Goal: Task Accomplishment & Management: Complete application form

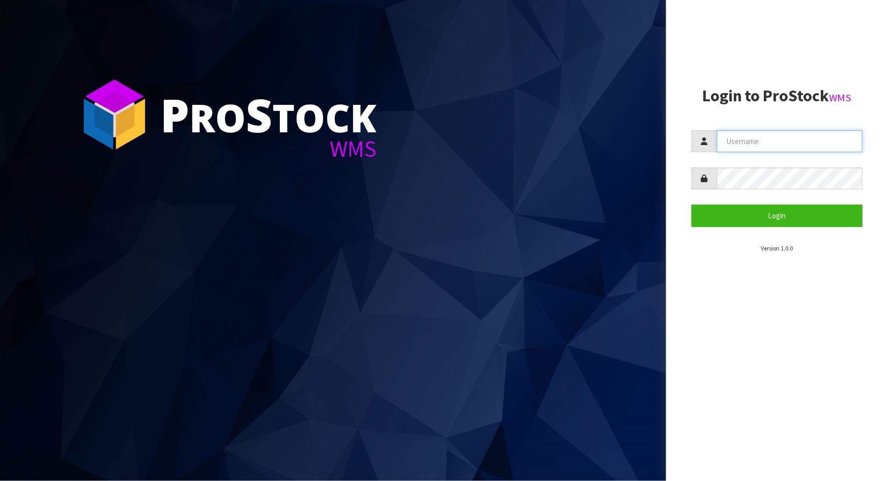
click at [806, 143] on input "text" at bounding box center [790, 141] width 146 height 22
type input "[PERSON_NAME]"
click at [692, 205] on button "Login" at bounding box center [777, 216] width 171 height 22
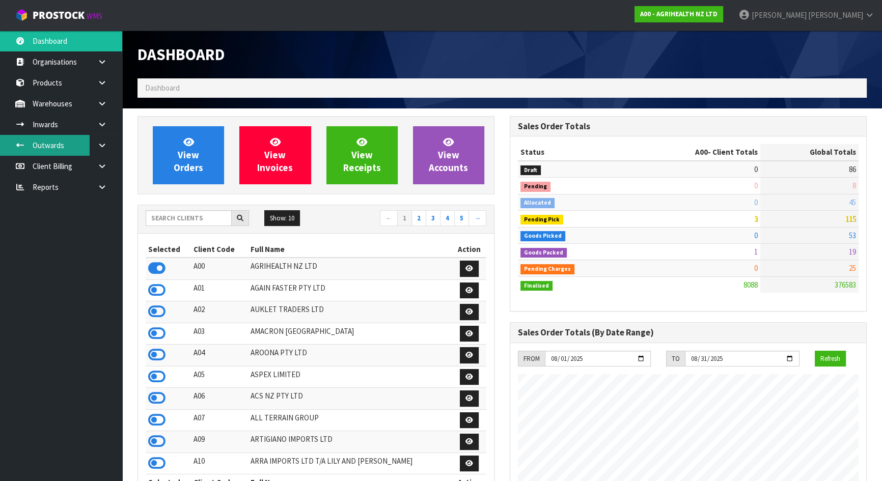
scroll to position [770, 372]
click at [167, 227] on div "Show: 10 5 10 25 50 ← 1 2 3 4 5 →" at bounding box center [316, 219] width 356 height 18
click at [167, 223] on input "text" at bounding box center [189, 218] width 86 height 16
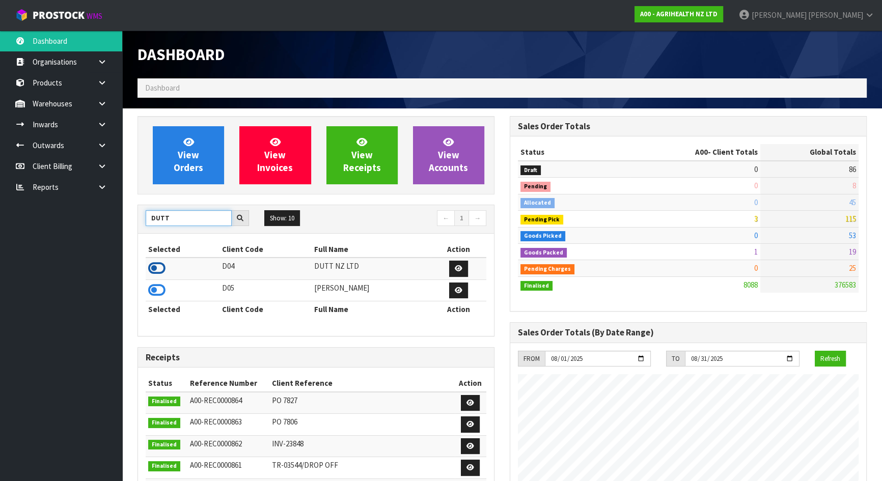
type input "DUTT"
click at [153, 268] on icon at bounding box center [156, 268] width 17 height 15
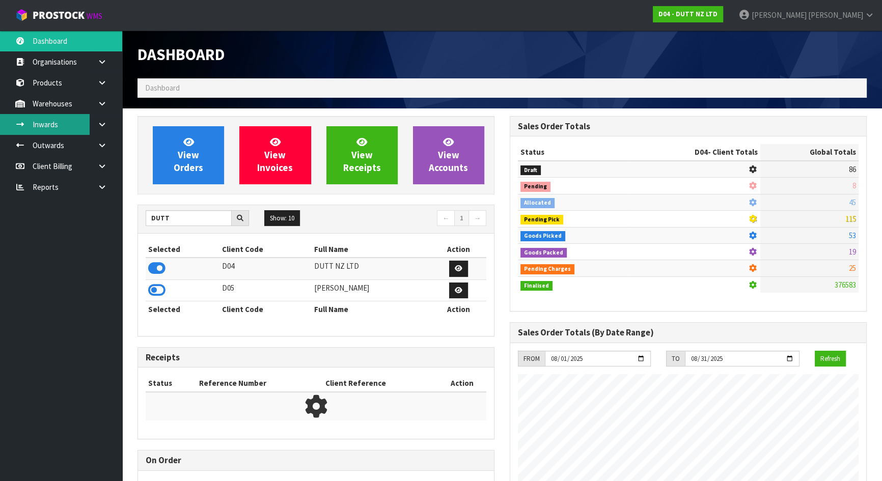
scroll to position [508395, 508645]
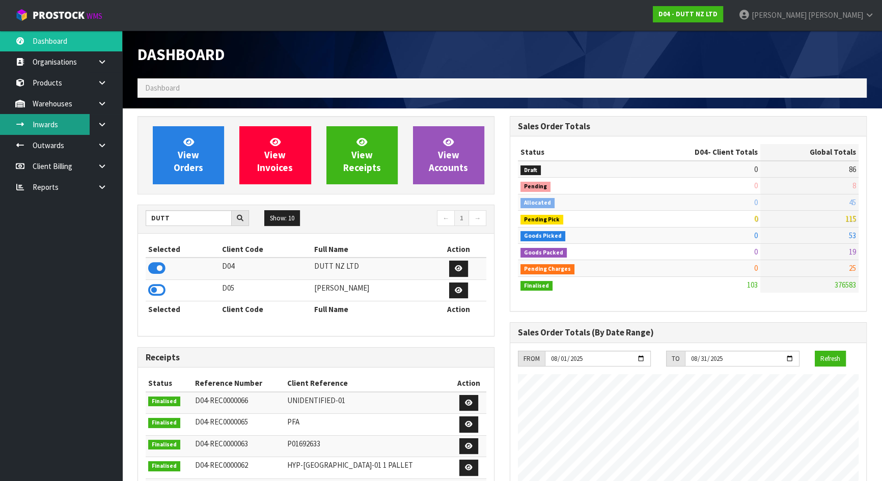
click at [73, 123] on link "Inwards" at bounding box center [61, 124] width 122 height 21
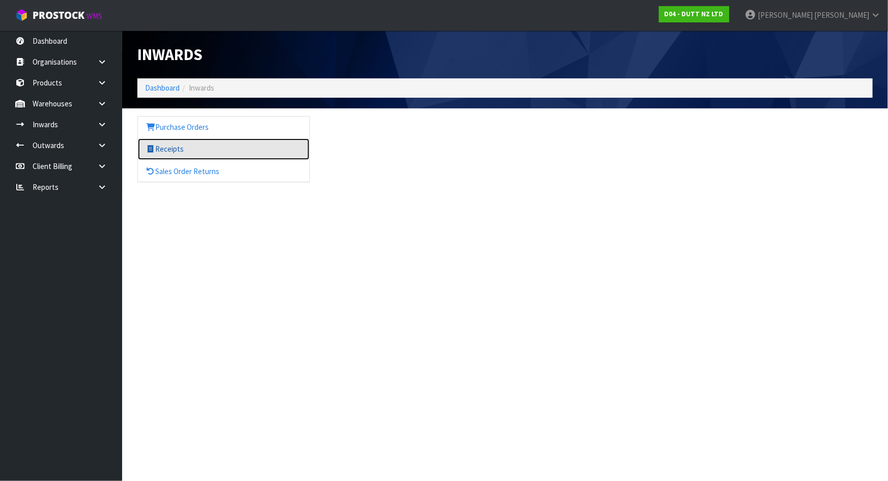
click at [187, 148] on link "Receipts" at bounding box center [224, 148] width 172 height 21
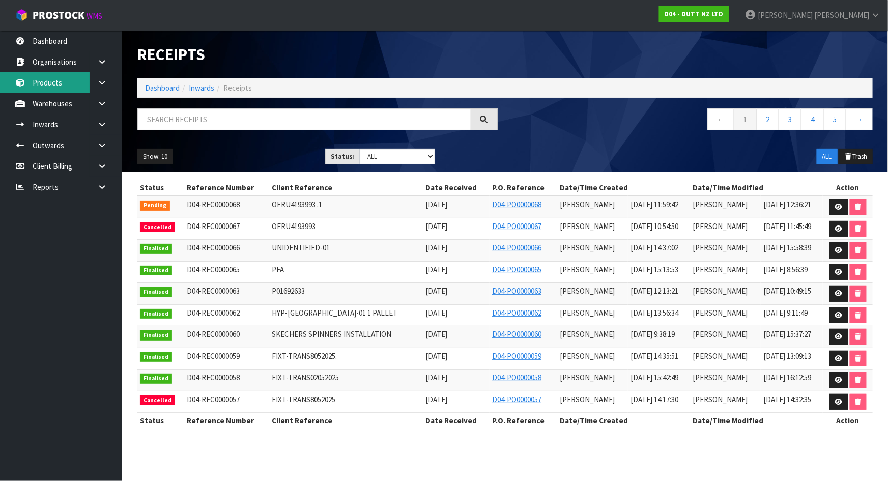
click at [74, 80] on link "Products" at bounding box center [61, 82] width 122 height 21
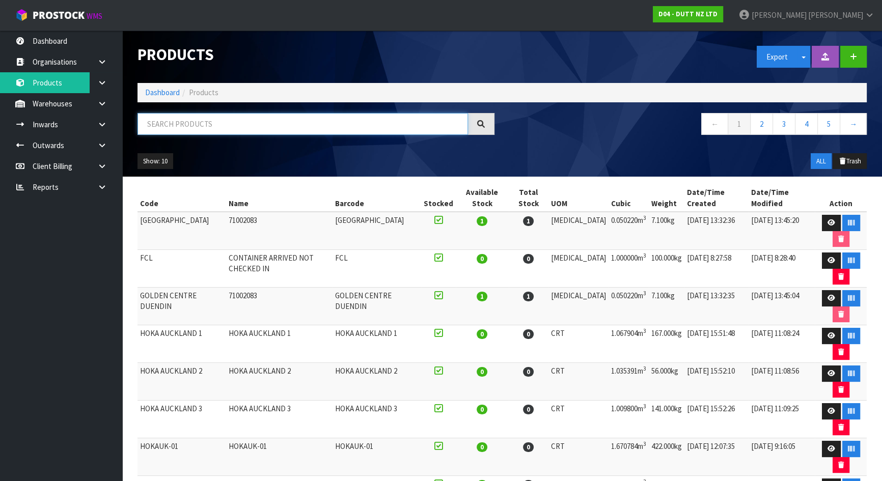
click at [234, 127] on input "text" at bounding box center [302, 124] width 330 height 22
click at [102, 87] on link at bounding box center [106, 82] width 33 height 21
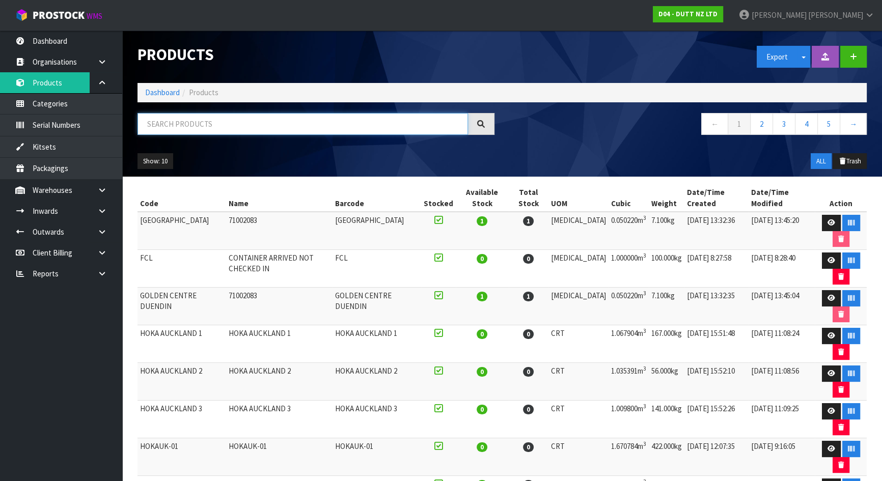
click at [194, 121] on input "text" at bounding box center [302, 124] width 330 height 22
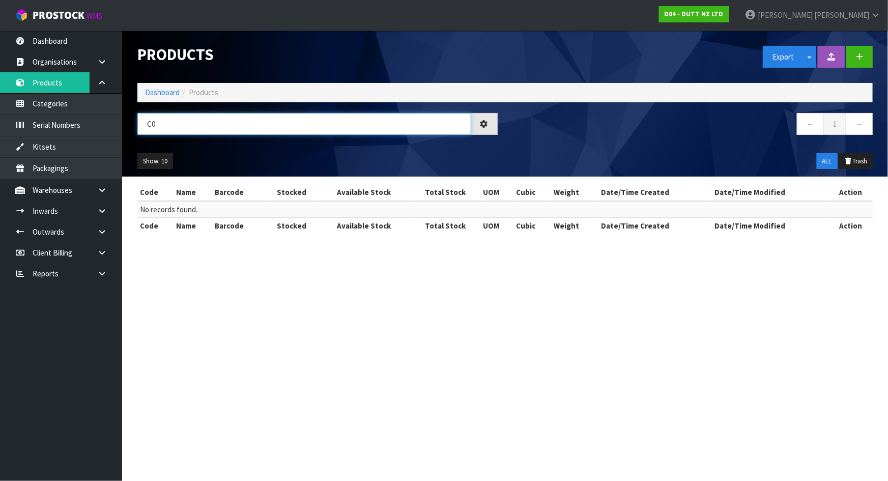
type input "C"
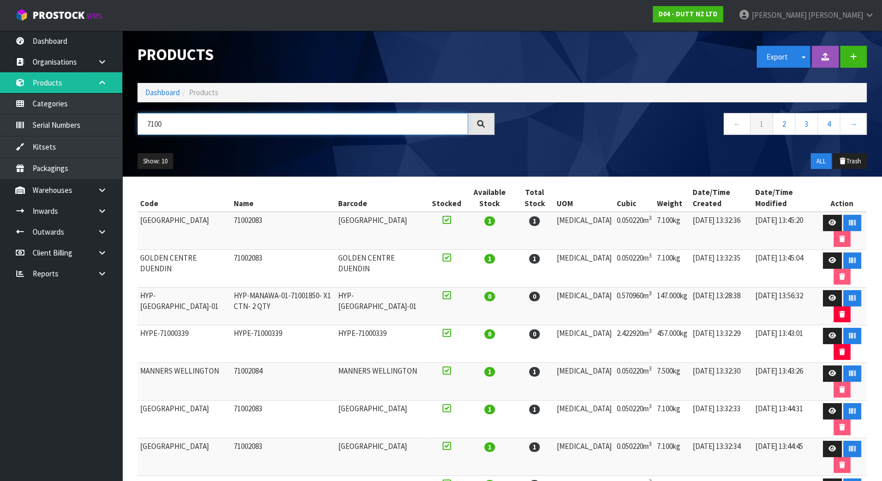
type input "7100"
click at [101, 83] on icon at bounding box center [102, 83] width 10 height 8
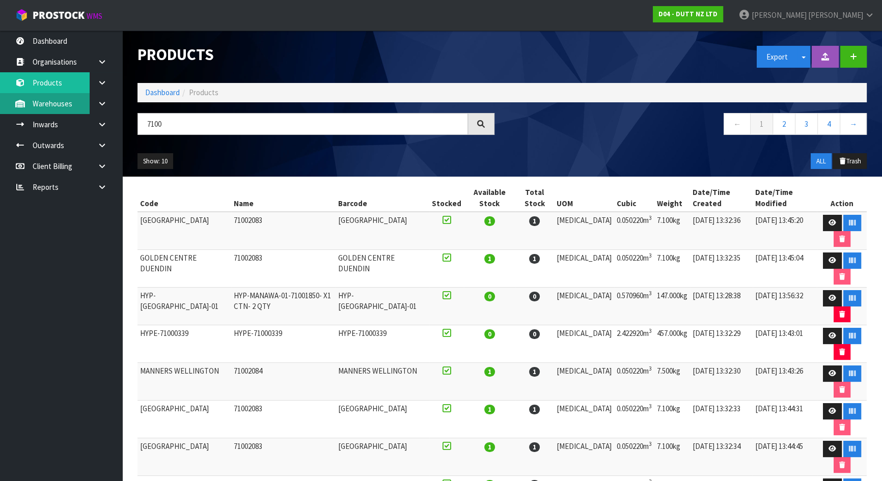
click at [76, 99] on link "Warehouses" at bounding box center [61, 103] width 122 height 21
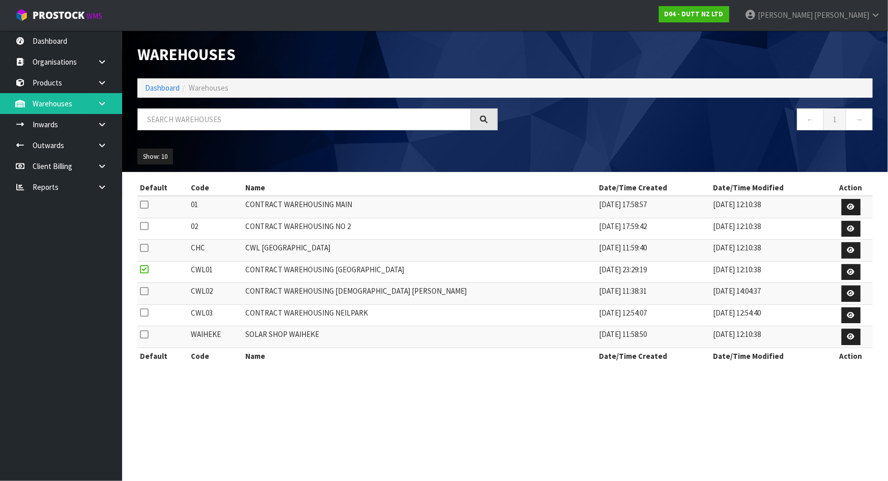
click at [96, 102] on body "Toggle navigation ProStock WMS D04 - DUTT NZ LTD [PERSON_NAME] Logout Dashboard…" at bounding box center [444, 240] width 888 height 481
click at [100, 104] on icon at bounding box center [102, 104] width 10 height 8
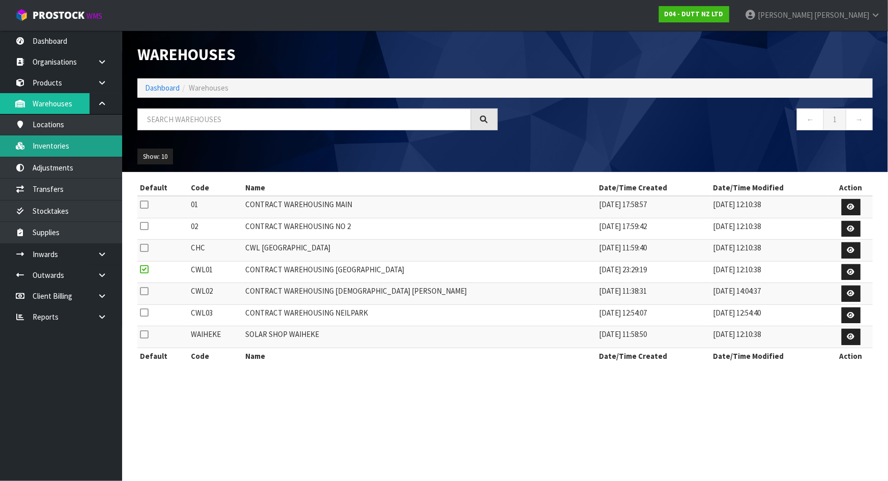
click at [69, 143] on link "Inventories" at bounding box center [61, 145] width 122 height 21
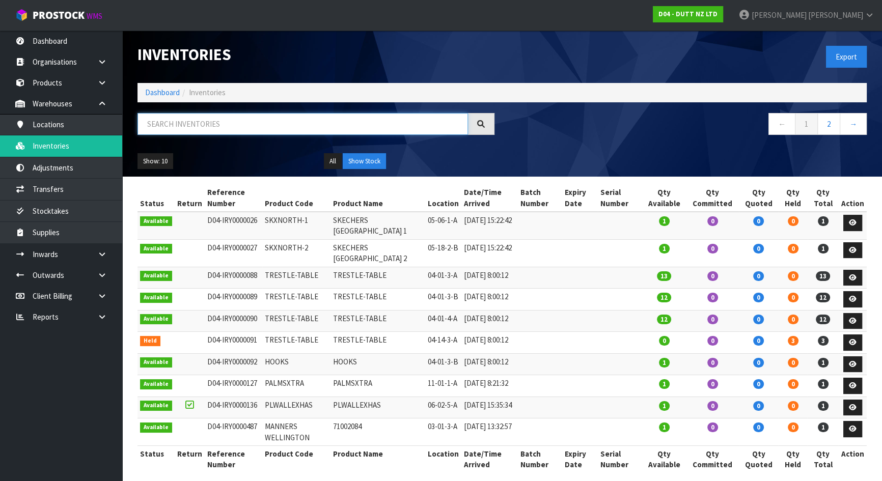
click at [182, 119] on input "text" at bounding box center [302, 124] width 330 height 22
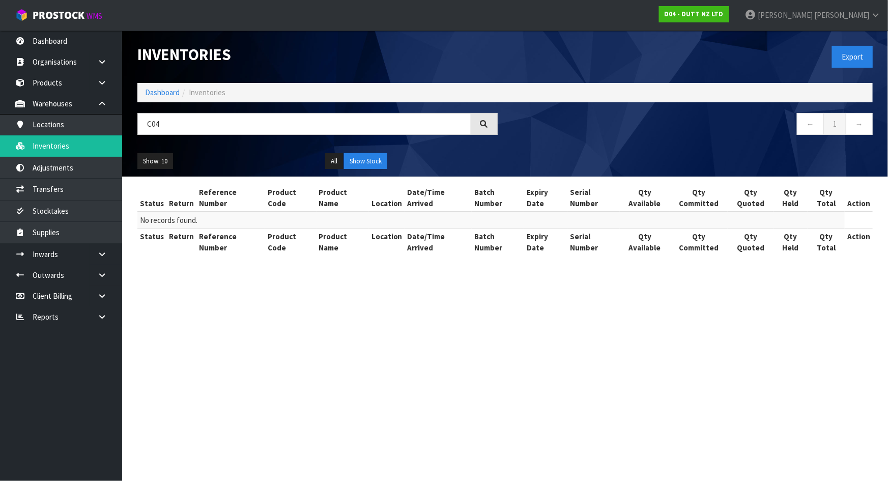
click at [427, 256] on section "Inventories Export Dashboard Inventories C04 ← 1 → Show: 10 5 10 25 50 All Show…" at bounding box center [444, 240] width 888 height 481
click at [275, 122] on input "C04" at bounding box center [304, 124] width 334 height 22
type input "C"
type input "A"
type input "O"
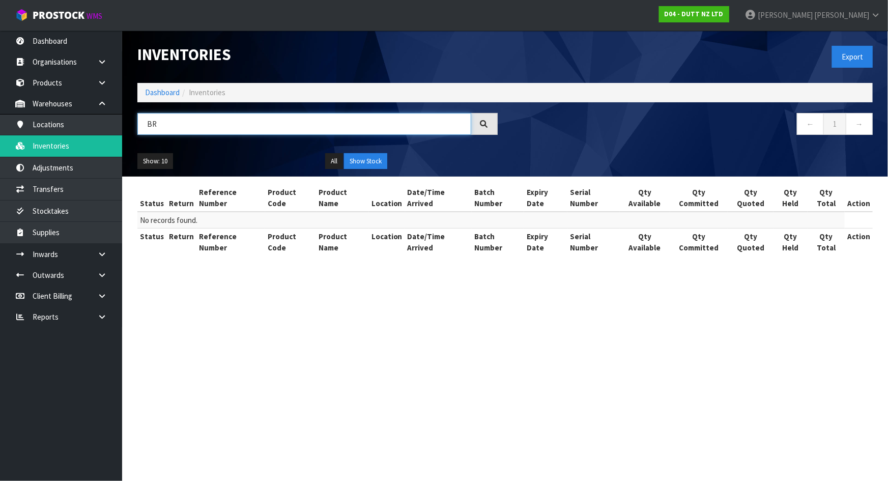
type input "B"
type input "L"
type input "PLINTH"
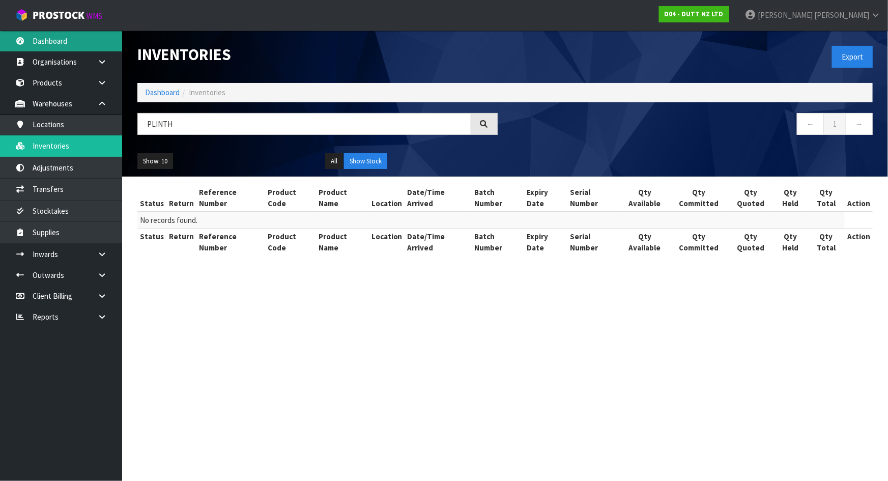
click at [45, 47] on link "Dashboard" at bounding box center [61, 41] width 122 height 21
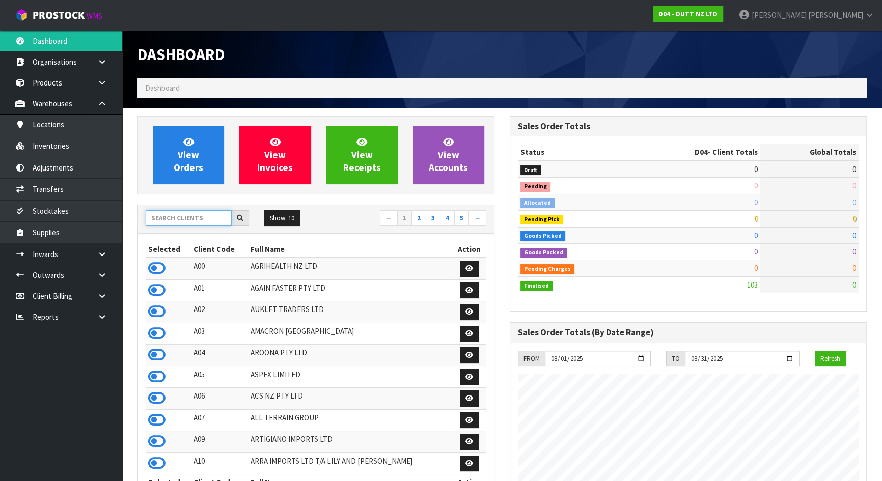
click at [194, 222] on input "text" at bounding box center [189, 218] width 86 height 16
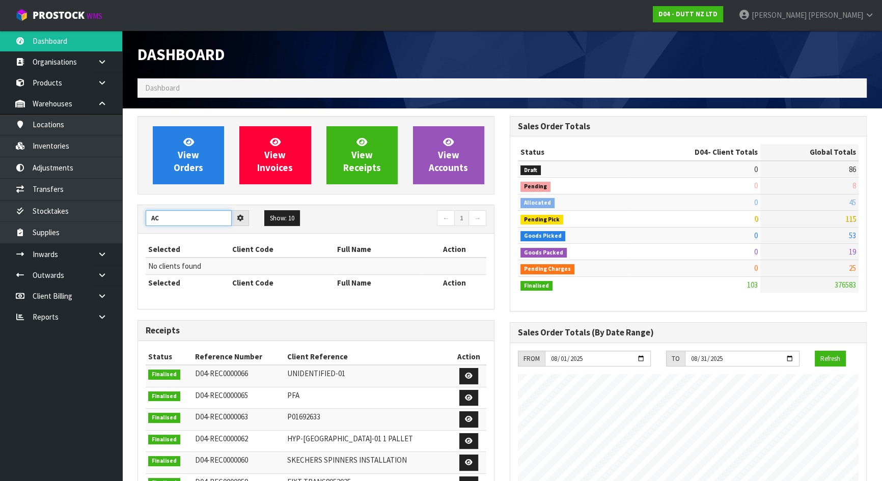
type input "A"
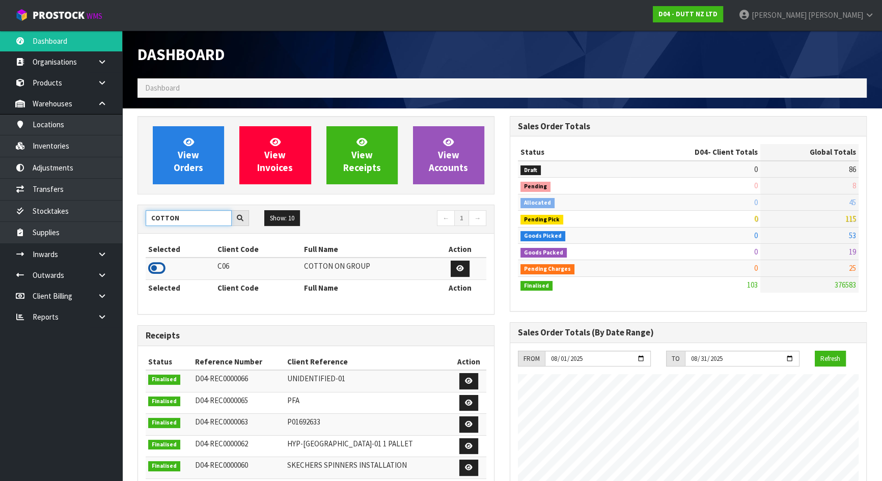
type input "COTTON"
click at [154, 266] on icon at bounding box center [156, 268] width 17 height 15
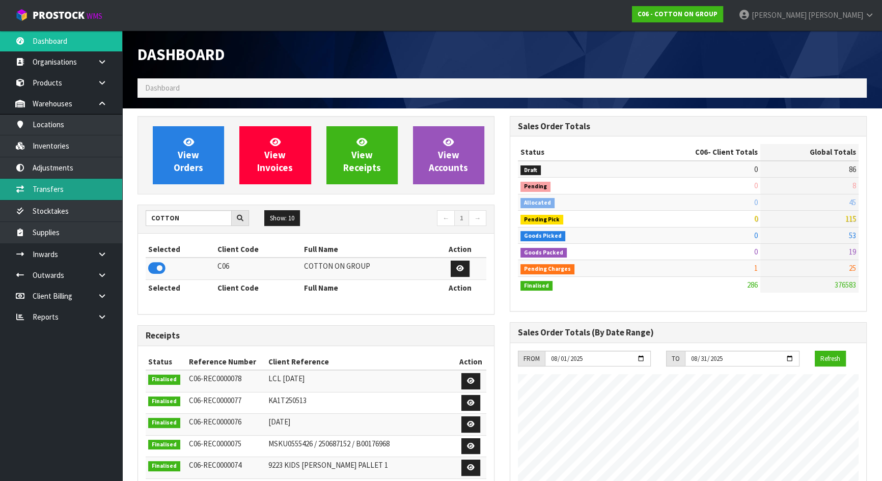
click at [64, 190] on link "Transfers" at bounding box center [61, 189] width 122 height 21
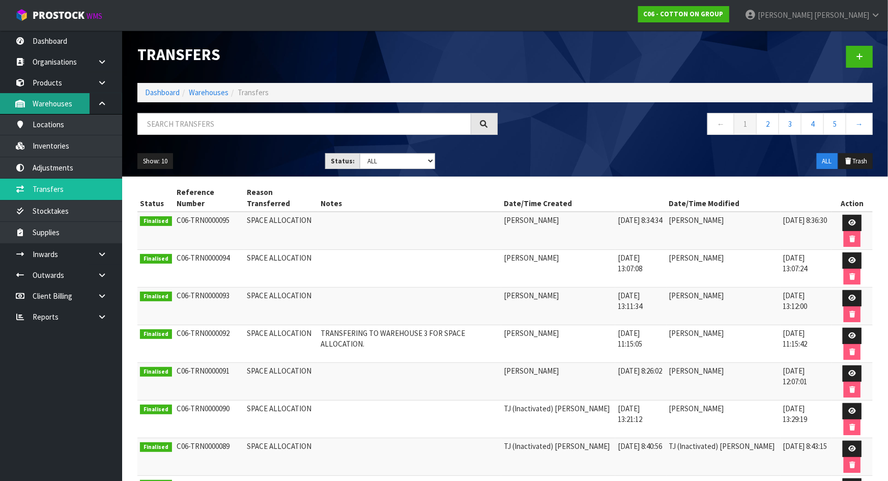
click at [73, 108] on link "Warehouses" at bounding box center [61, 103] width 122 height 21
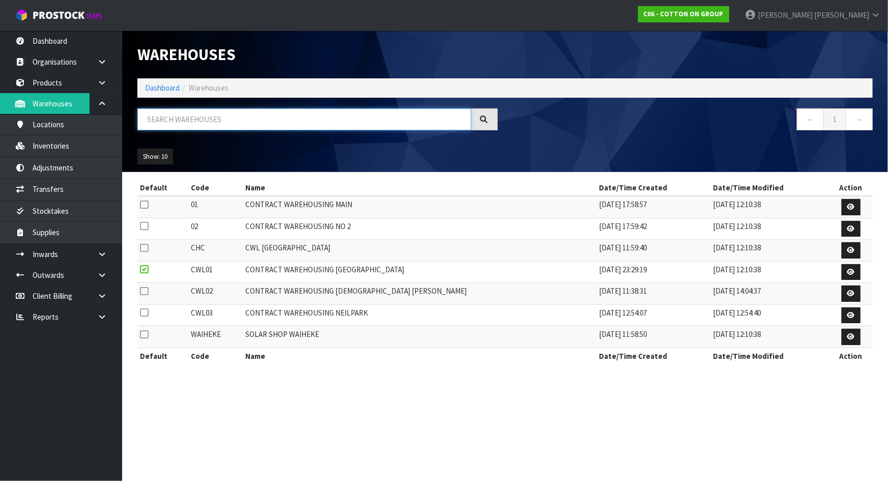
click at [229, 123] on input "text" at bounding box center [304, 119] width 334 height 22
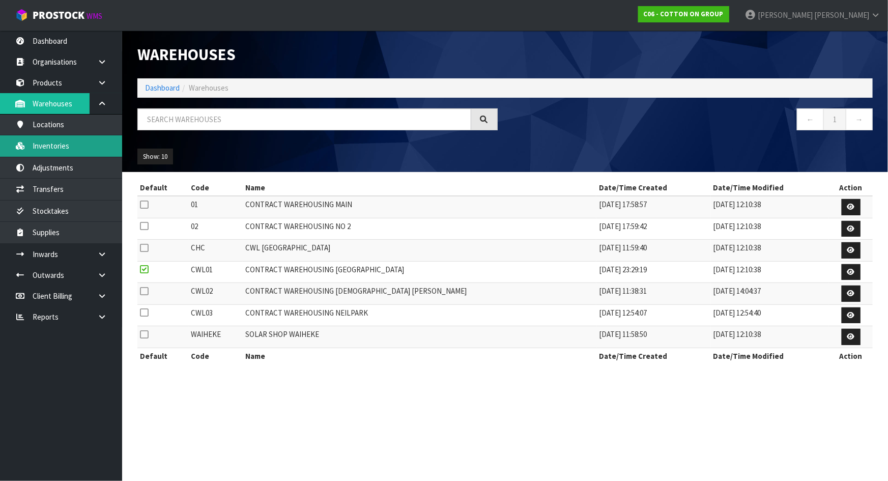
click at [71, 149] on link "Inventories" at bounding box center [61, 145] width 122 height 21
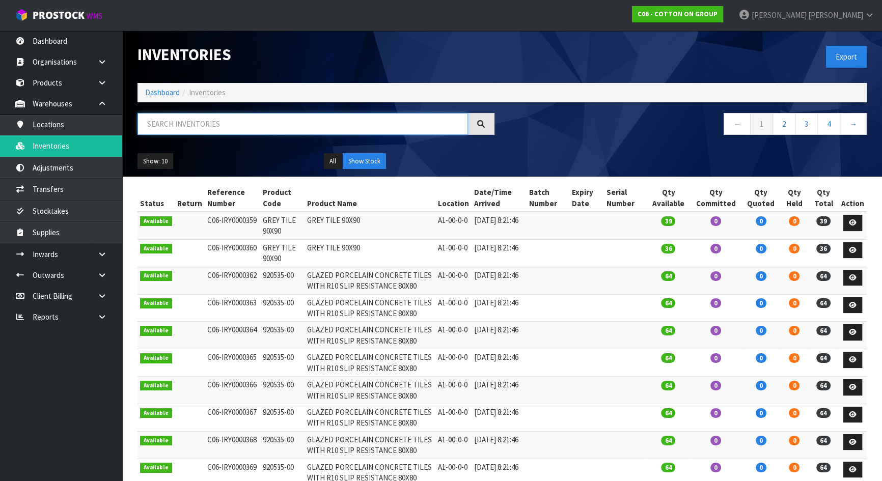
click at [209, 117] on input "text" at bounding box center [302, 124] width 330 height 22
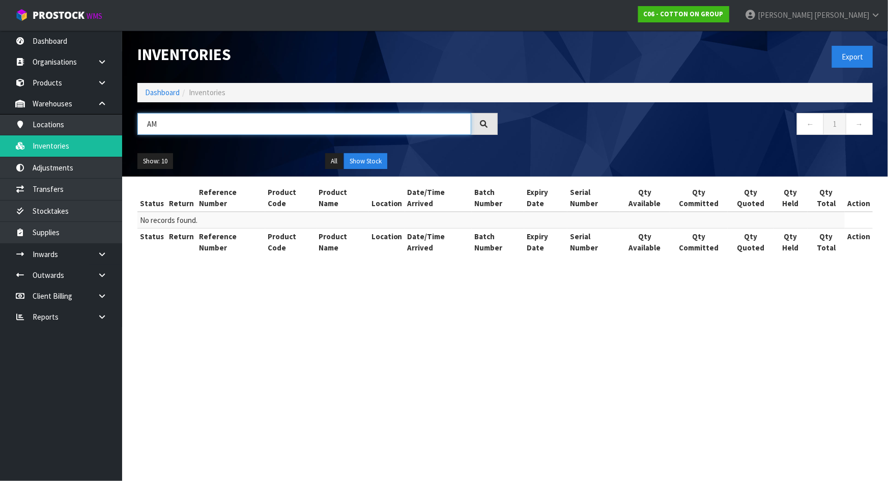
type input "A"
type input "L"
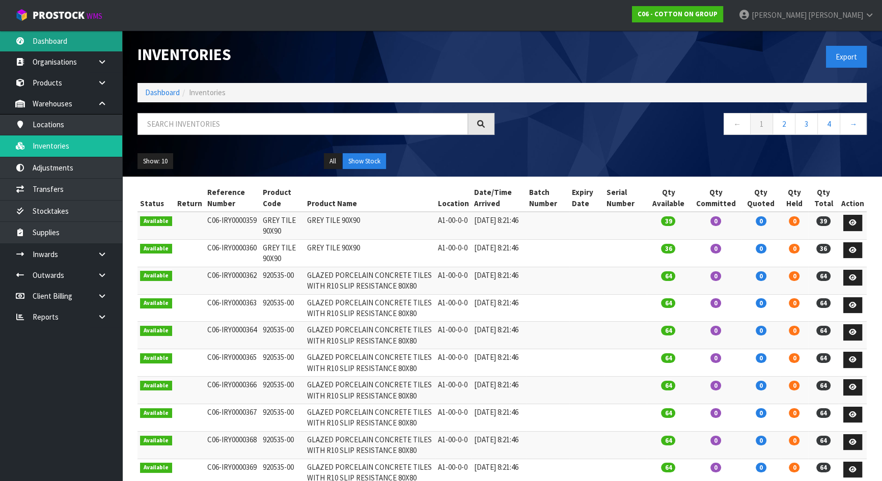
click at [56, 44] on link "Dashboard" at bounding box center [61, 41] width 122 height 21
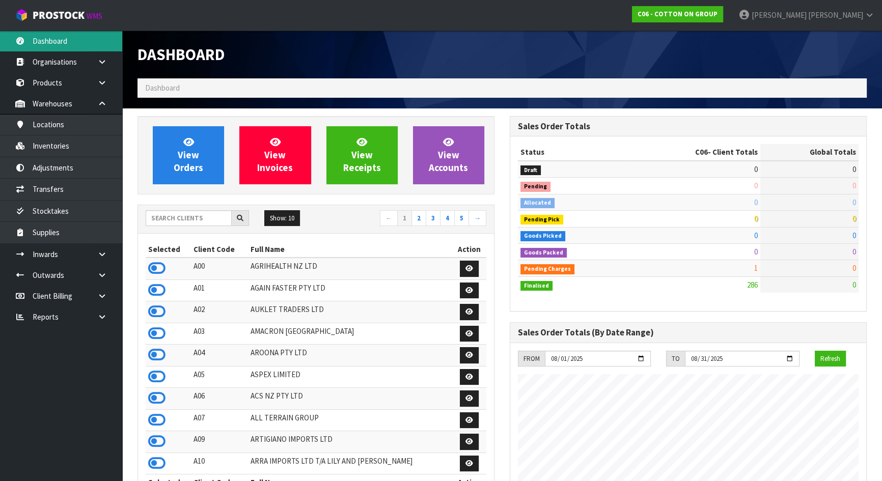
scroll to position [508395, 508645]
click at [204, 215] on input "text" at bounding box center [189, 218] width 86 height 16
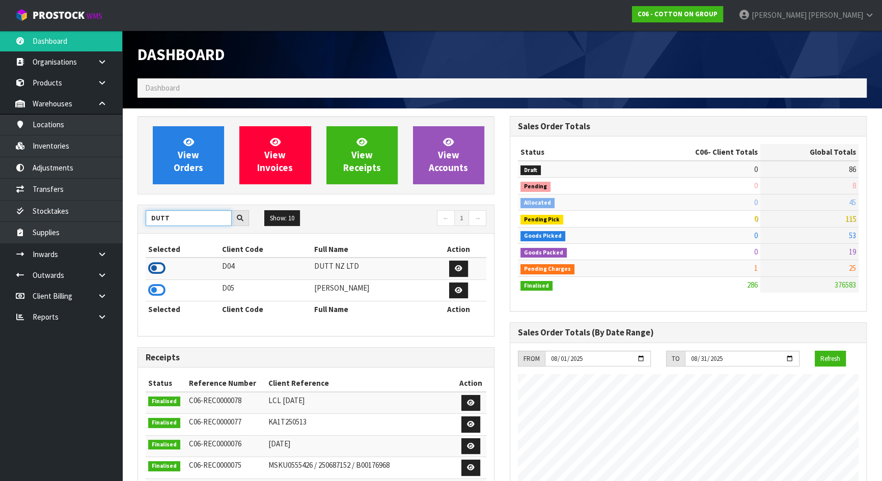
type input "DUTT"
click at [163, 269] on icon at bounding box center [156, 268] width 17 height 15
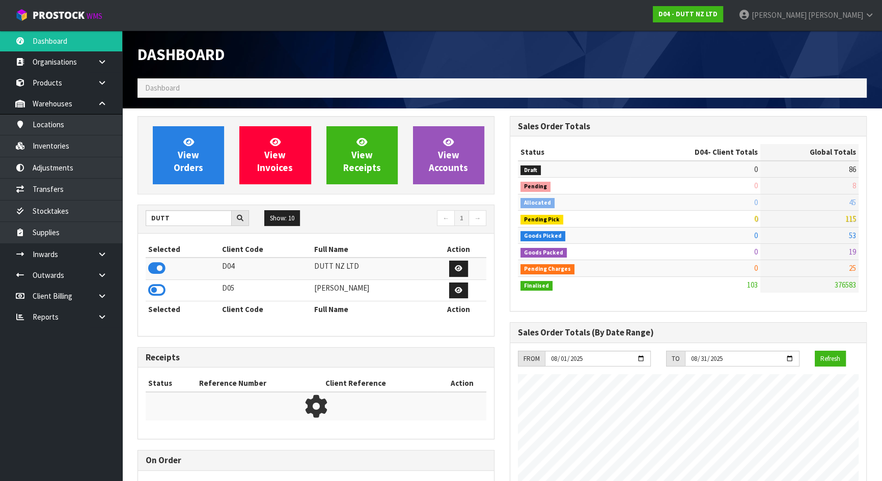
scroll to position [622, 372]
click at [365, 214] on nav "← 1 →" at bounding box center [405, 219] width 163 height 18
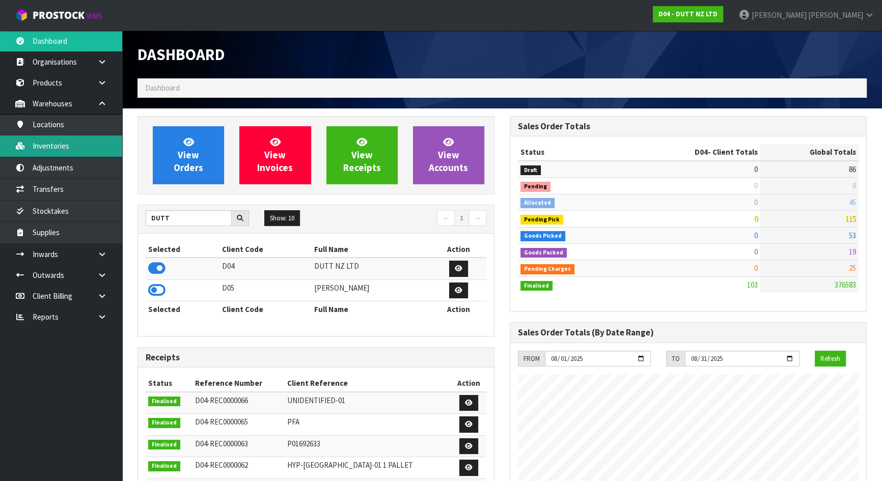
click at [45, 154] on link "Inventories" at bounding box center [61, 145] width 122 height 21
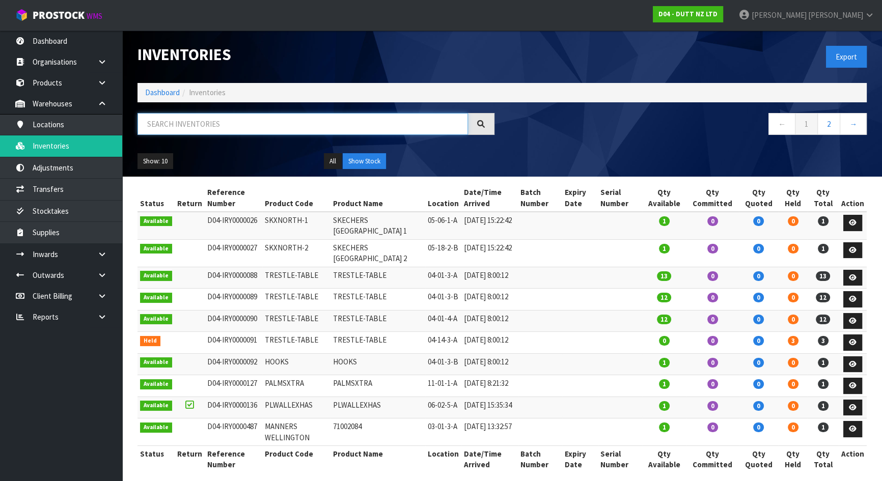
click at [270, 122] on input "text" at bounding box center [302, 124] width 330 height 22
click at [248, 122] on input "text" at bounding box center [302, 124] width 330 height 22
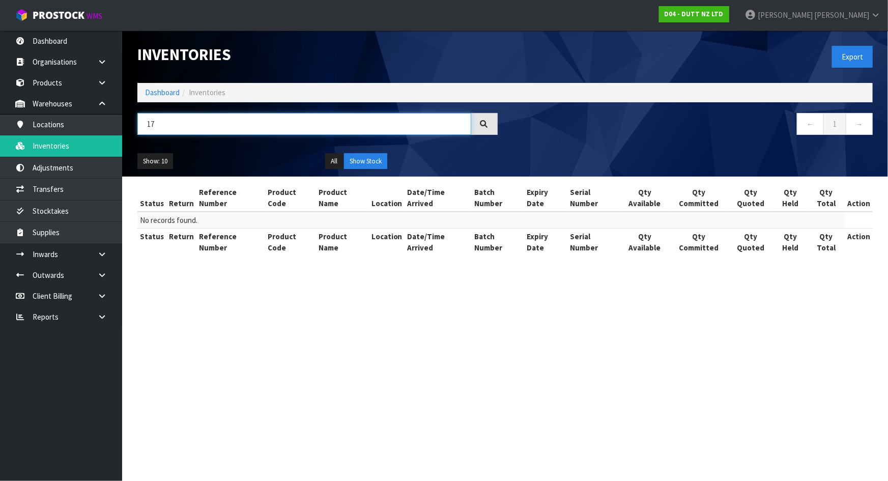
type input "1"
type input "7"
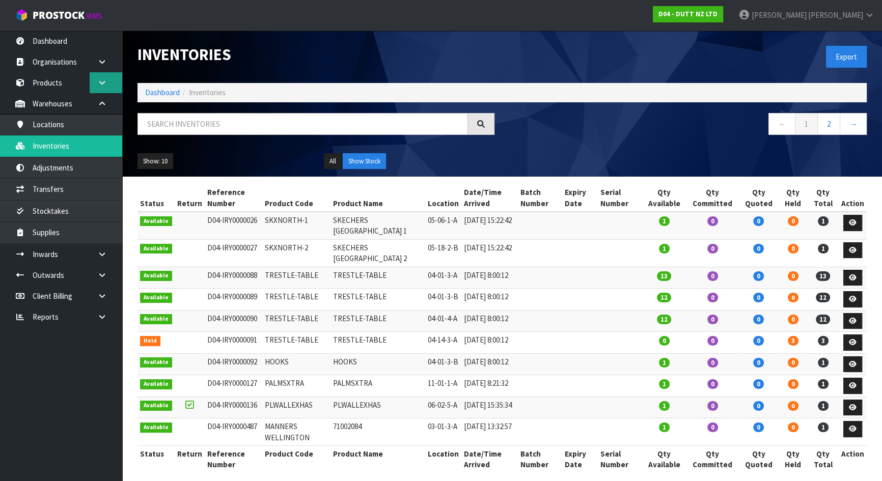
click at [102, 83] on icon at bounding box center [102, 83] width 10 height 8
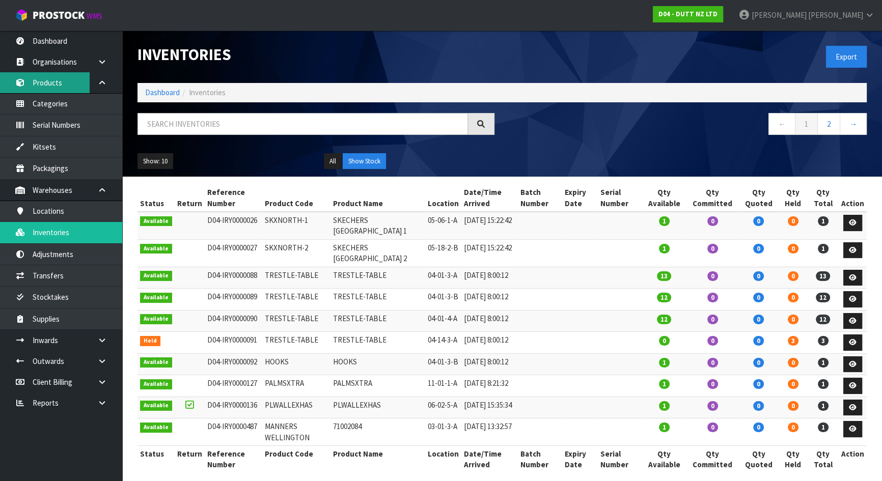
click at [62, 79] on link "Products" at bounding box center [61, 82] width 122 height 21
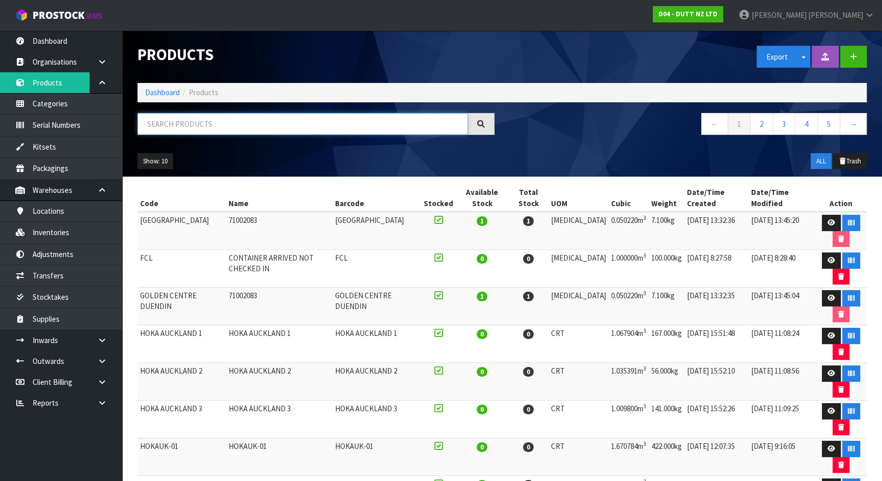
drag, startPoint x: 62, startPoint y: 79, endPoint x: 301, endPoint y: 132, distance: 244.4
click at [301, 132] on input "text" at bounding box center [302, 124] width 330 height 22
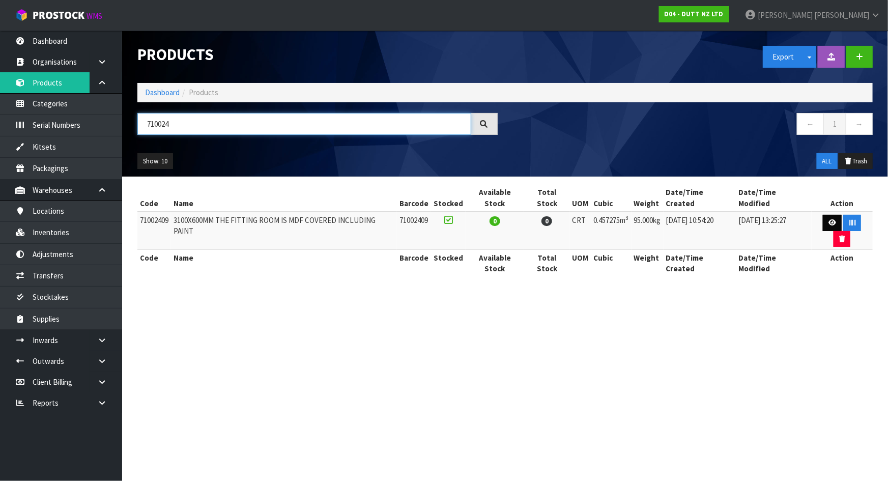
type input "710024"
click at [829, 219] on icon at bounding box center [833, 222] width 8 height 7
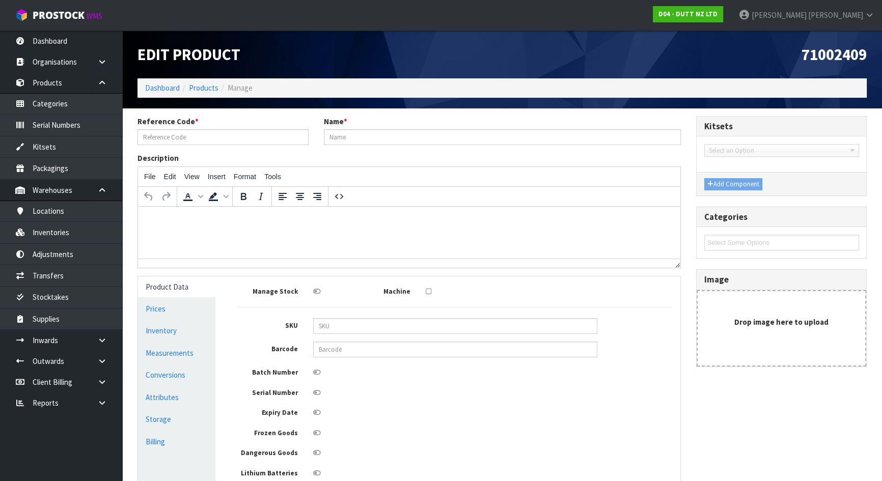
type input "71002409"
type input "3100X600MM THE FITTING ROOM IS MDF COVERED INCLUDING PAINT"
click at [198, 353] on link "Measurements" at bounding box center [176, 353] width 77 height 21
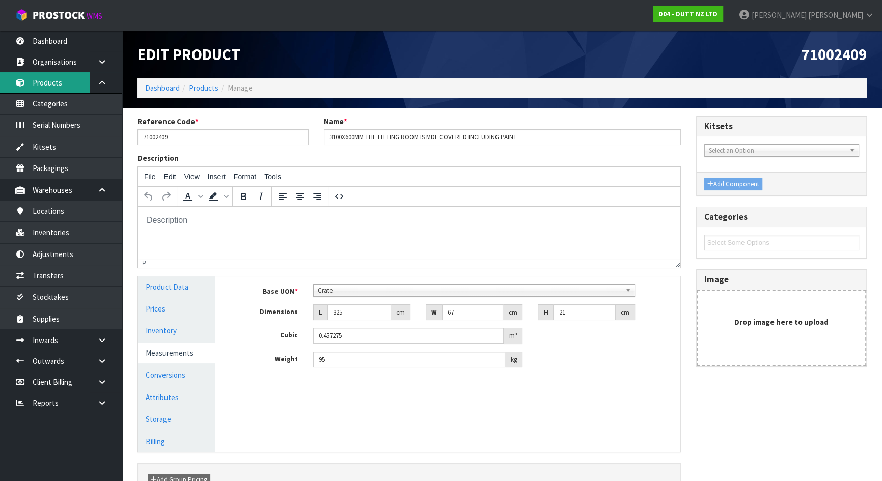
click at [72, 81] on link "Products" at bounding box center [61, 82] width 122 height 21
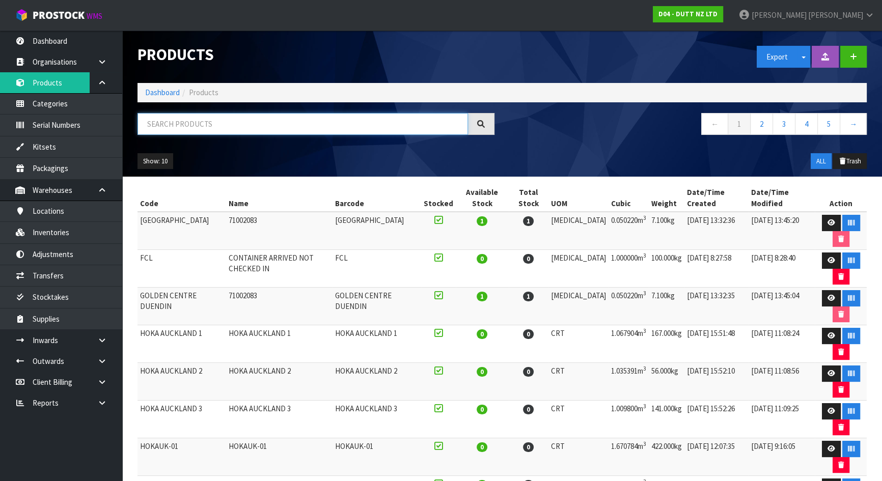
click at [208, 118] on input "text" at bounding box center [302, 124] width 330 height 22
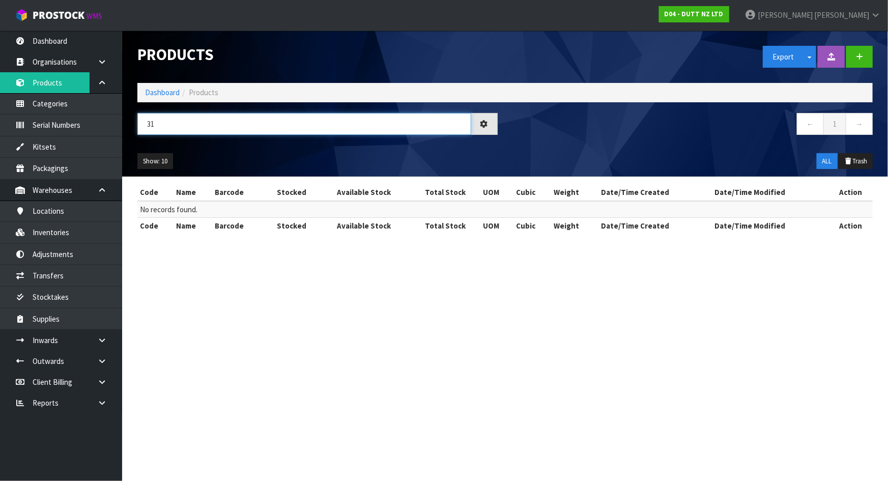
type input "3"
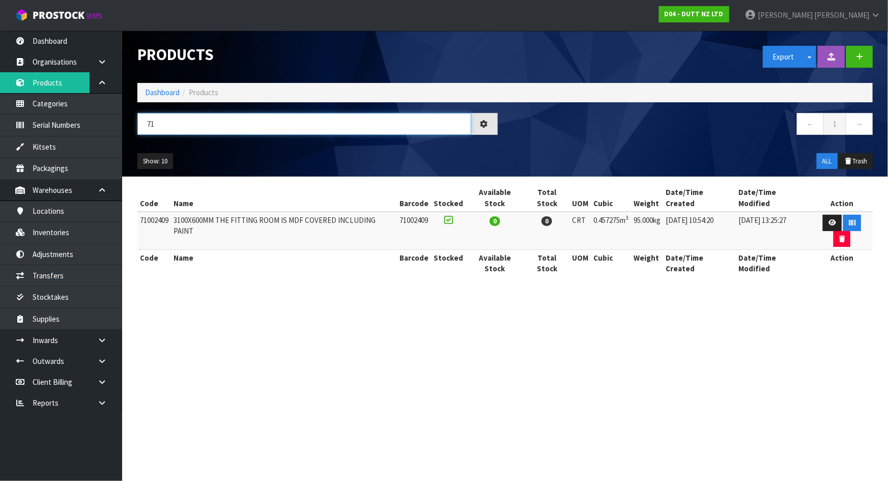
type input "7"
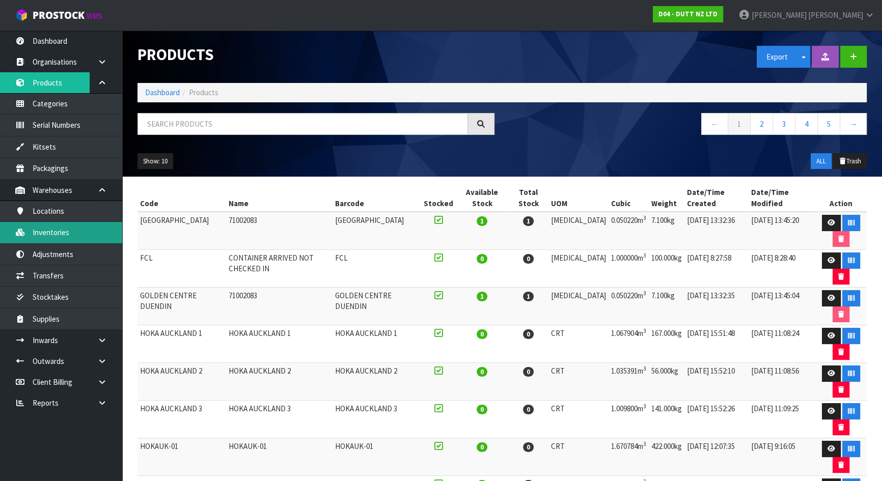
click at [77, 230] on link "Inventories" at bounding box center [61, 232] width 122 height 21
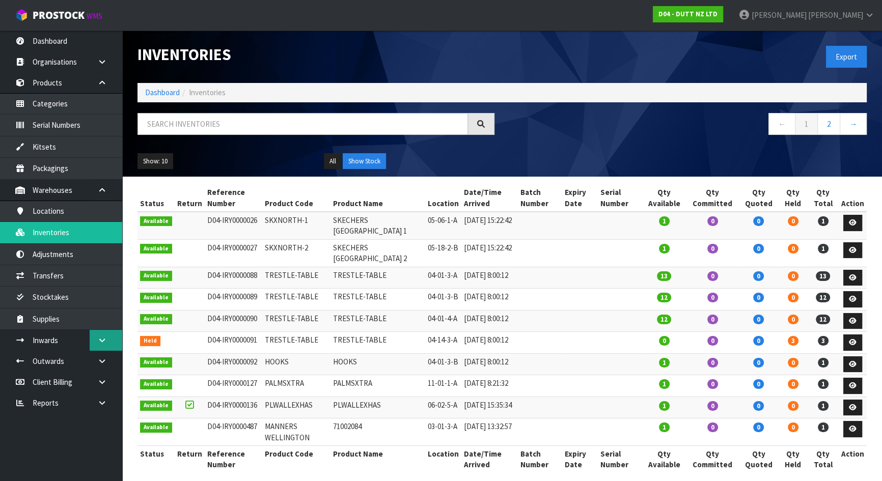
click at [102, 342] on icon at bounding box center [102, 340] width 10 height 8
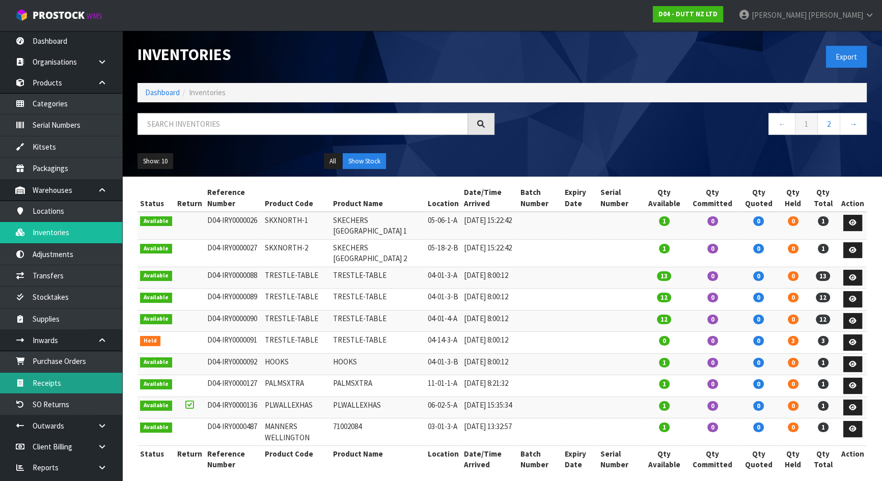
click at [68, 376] on link "Receipts" at bounding box center [61, 383] width 122 height 21
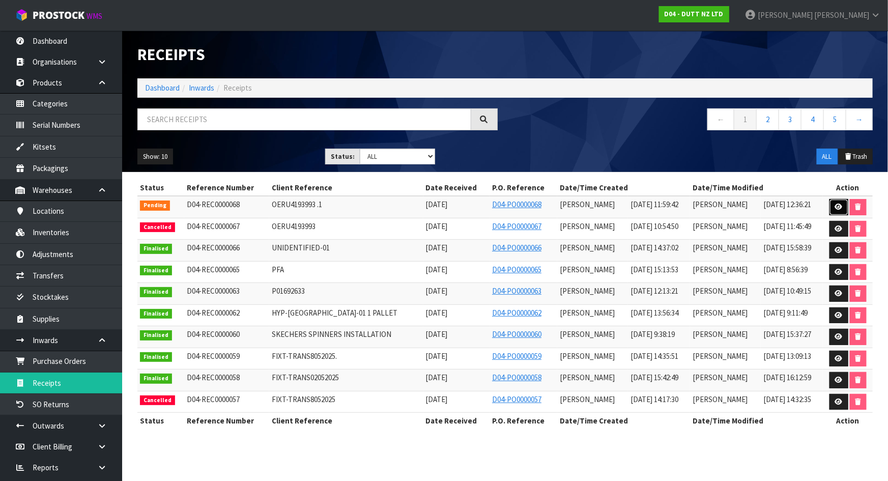
click at [836, 208] on icon at bounding box center [839, 207] width 8 height 7
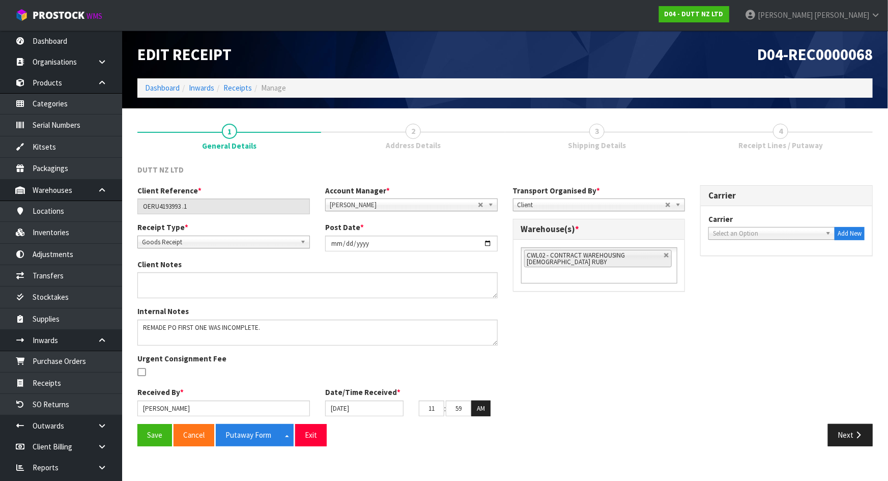
click at [586, 140] on span "Shipping Details" at bounding box center [597, 145] width 58 height 11
click at [839, 441] on button "Next" at bounding box center [850, 435] width 45 height 22
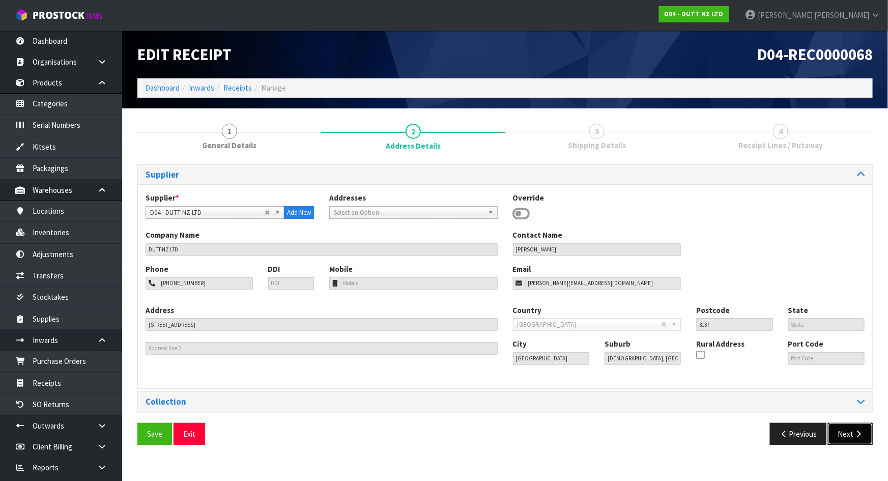
click at [846, 443] on button "Next" at bounding box center [850, 434] width 45 height 22
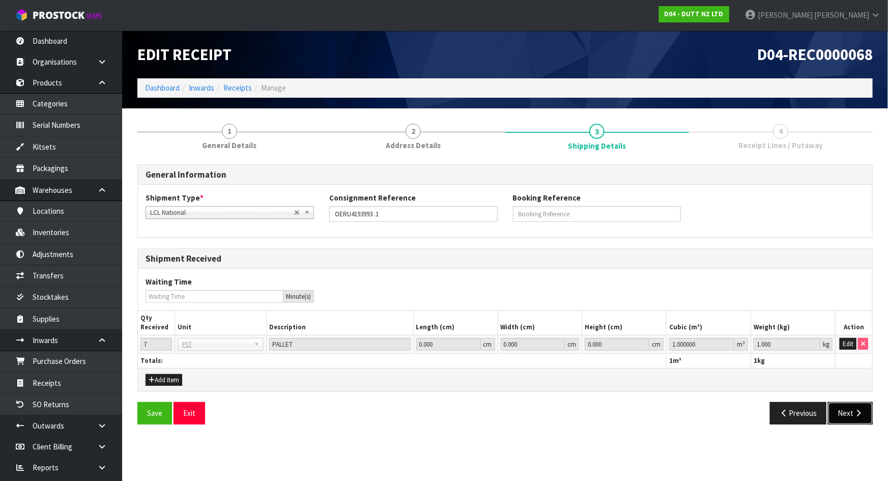
click at [852, 416] on button "Next" at bounding box center [850, 413] width 45 height 22
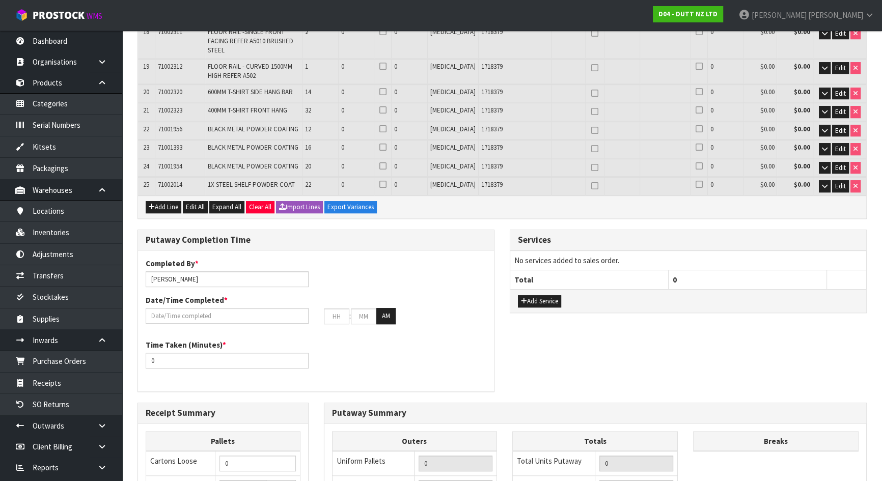
scroll to position [601, 0]
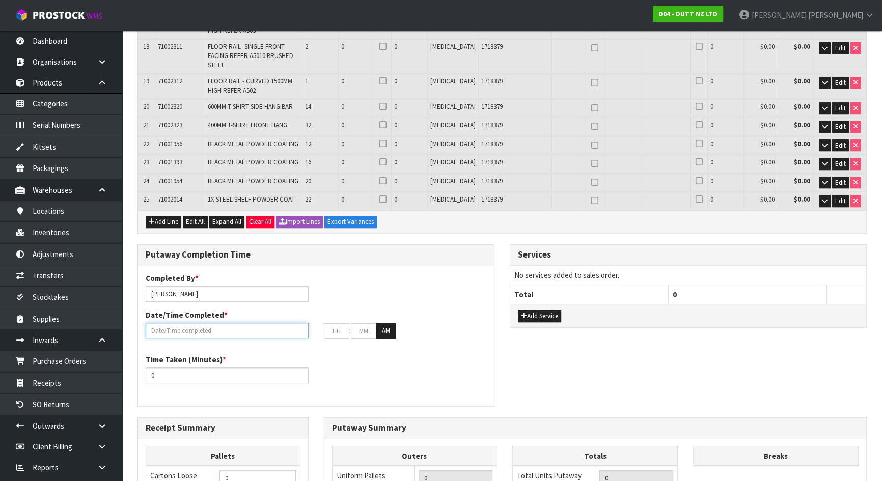
drag, startPoint x: 197, startPoint y: 302, endPoint x: 195, endPoint y: 297, distance: 5.5
click at [197, 323] on input "text" at bounding box center [227, 331] width 163 height 16
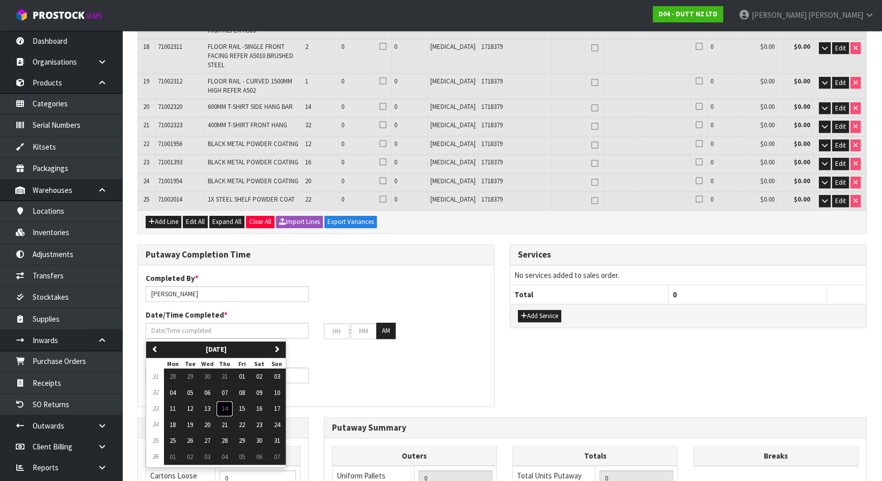
click at [224, 404] on span "14" at bounding box center [224, 408] width 6 height 9
type input "[DATE]"
type input "12"
type input "00"
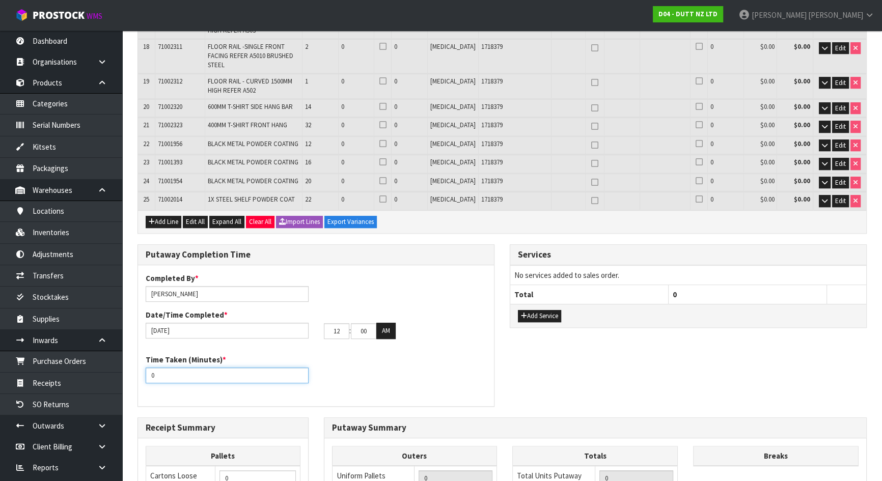
click at [216, 368] on input "0" at bounding box center [227, 376] width 163 height 16
click at [377, 354] on div "Time Taken (Minutes) * 0" at bounding box center [316, 372] width 356 height 37
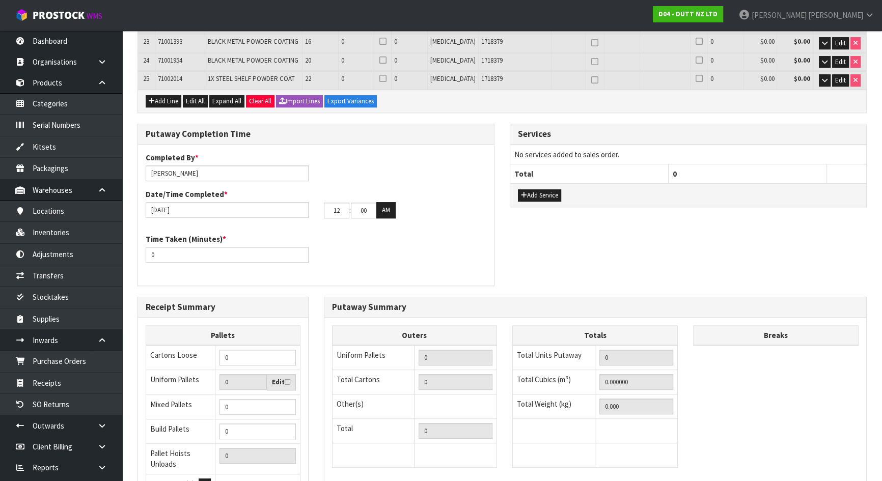
scroll to position [799, 0]
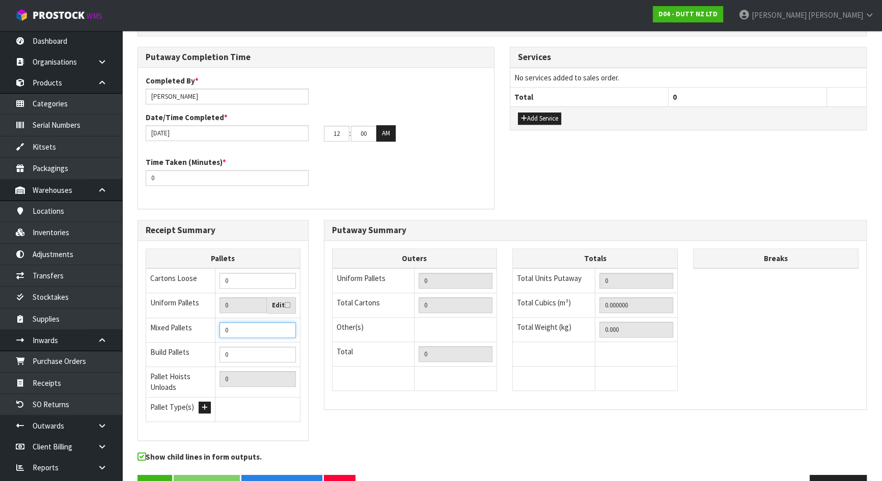
drag, startPoint x: 258, startPoint y: 295, endPoint x: 173, endPoint y: 295, distance: 85.5
click at [174, 318] on tr "Mixed Pallets 0" at bounding box center [223, 330] width 154 height 24
type input "4"
drag, startPoint x: 269, startPoint y: 302, endPoint x: 193, endPoint y: 294, distance: 76.7
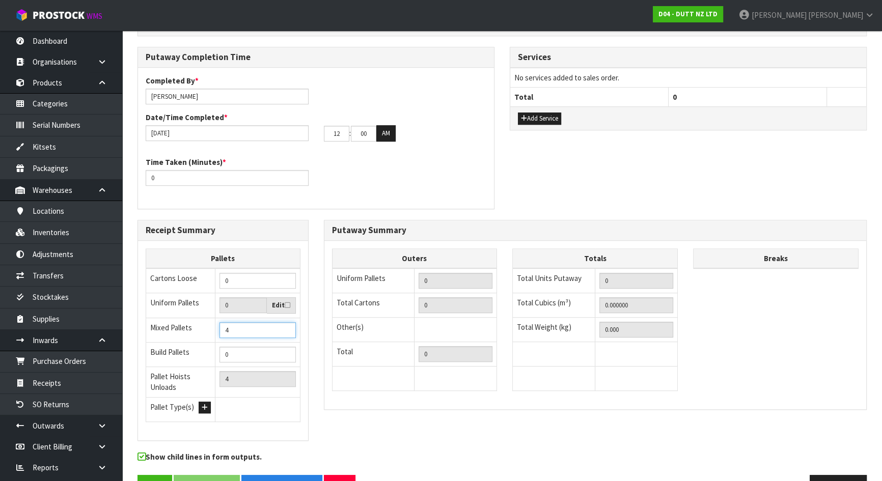
click at [193, 318] on tr "Mixed Pallets 4" at bounding box center [223, 330] width 154 height 24
type input "4"
click at [237, 297] on input "0" at bounding box center [242, 305] width 47 height 16
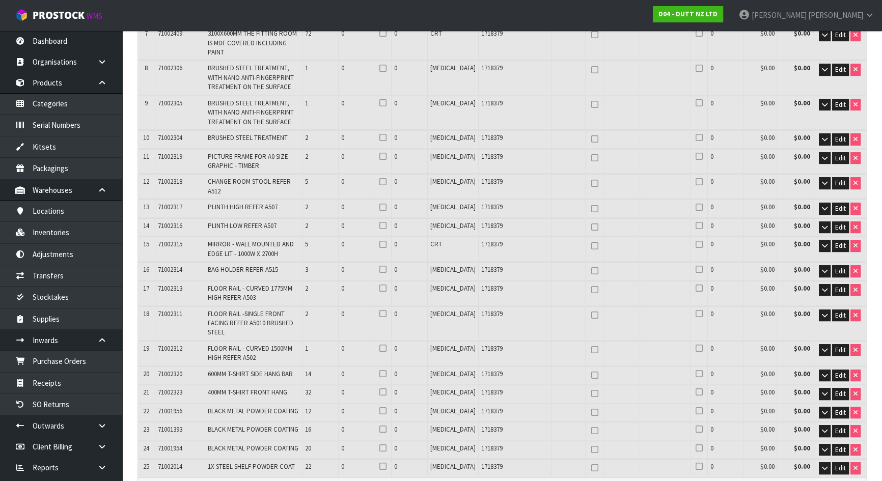
scroll to position [290, 0]
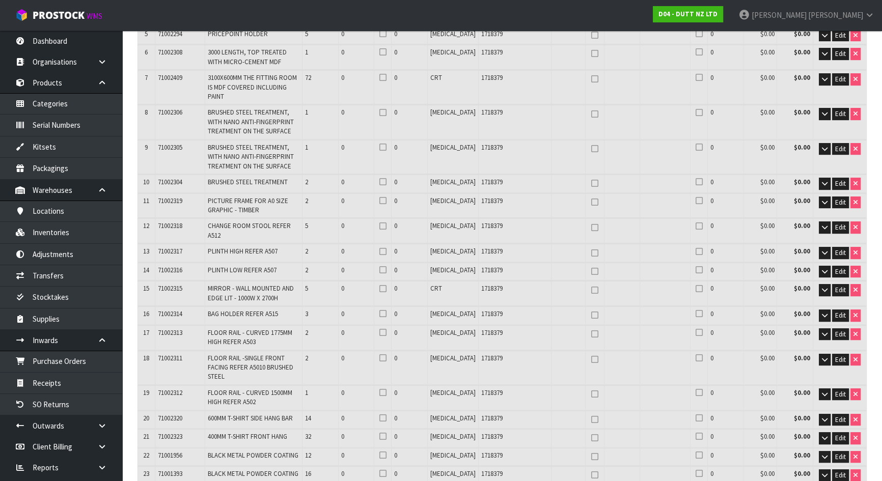
click at [591, 290] on icon at bounding box center [594, 290] width 7 height 1
type input "1"
type input "5"
type input "1"
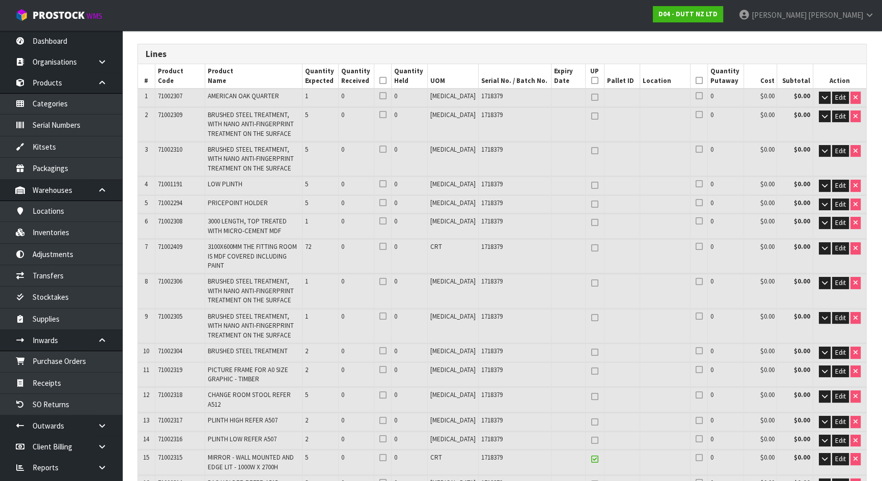
scroll to position [104, 0]
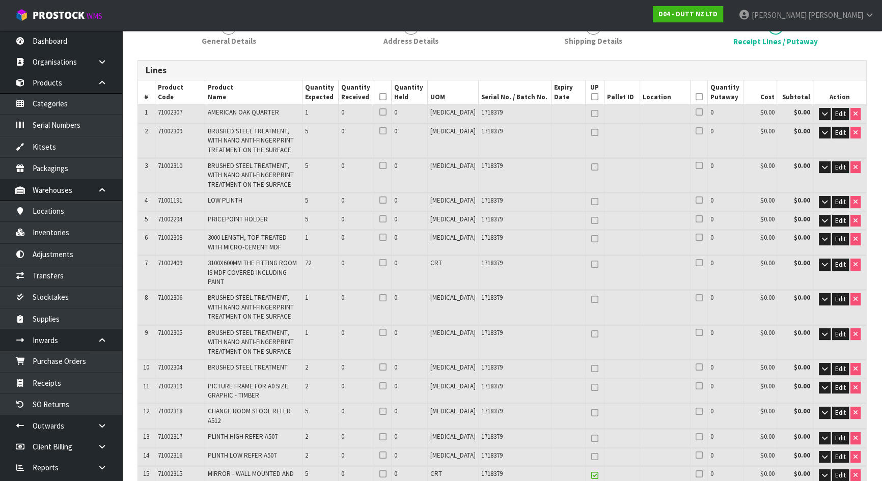
click at [588, 267] on link at bounding box center [594, 265] width 13 height 12
type input "2"
type input "6"
type input "2"
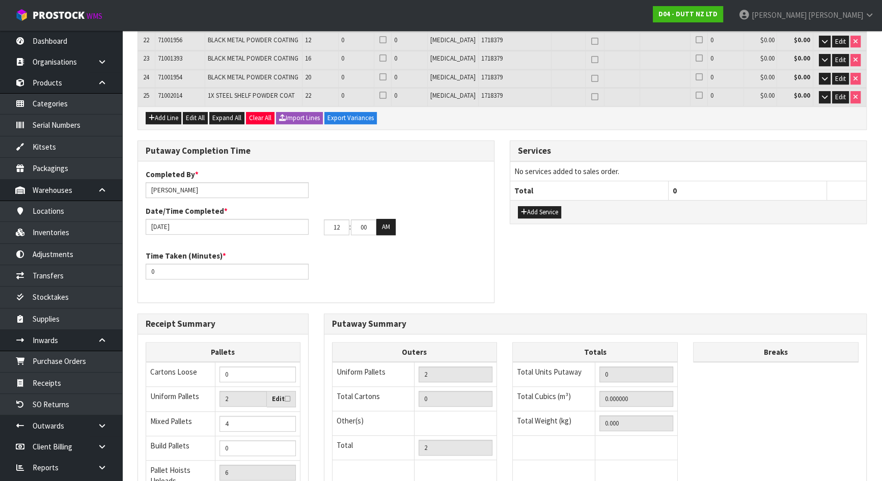
scroll to position [799, 0]
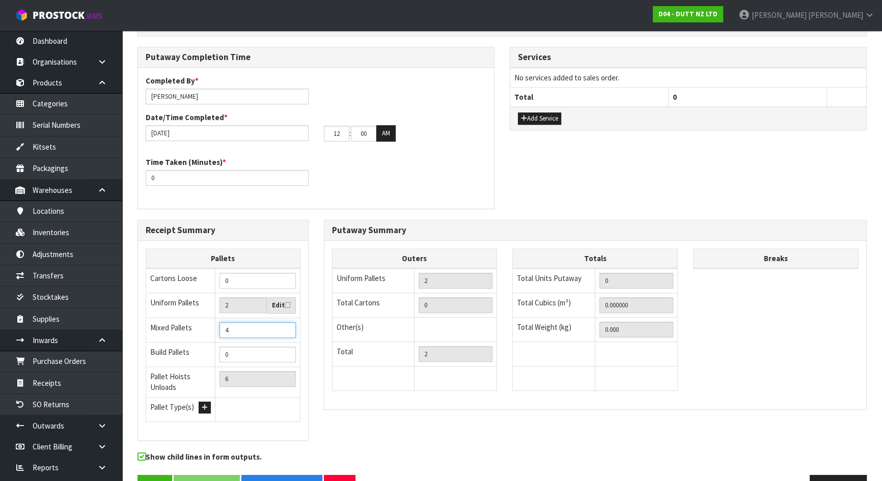
drag, startPoint x: 251, startPoint y: 305, endPoint x: 160, endPoint y: 287, distance: 93.4
click at [160, 318] on tr "Mixed Pallets 4" at bounding box center [223, 330] width 154 height 24
click at [246, 322] on input "4" at bounding box center [257, 330] width 76 height 16
drag, startPoint x: 246, startPoint y: 297, endPoint x: 175, endPoint y: 298, distance: 71.3
click at [175, 318] on tr "Mixed Pallets 4" at bounding box center [223, 330] width 154 height 24
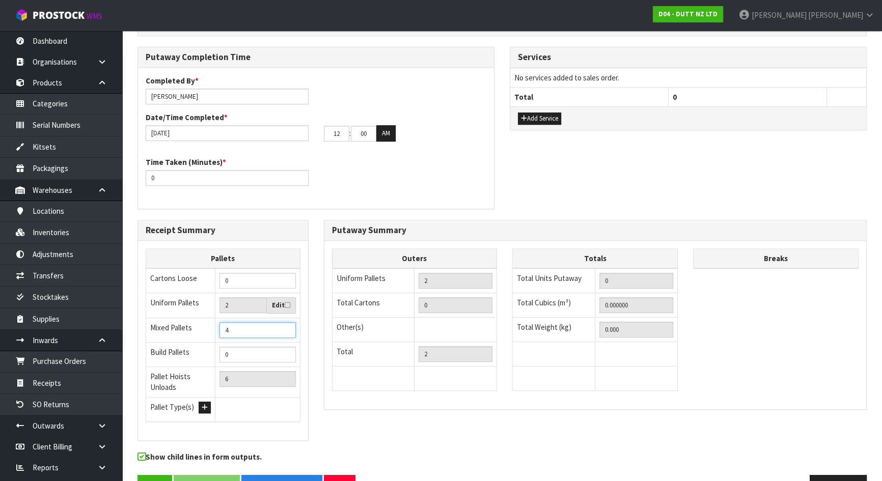
type input "5"
type input "7"
type input "5"
click at [425, 404] on div "Receipt Summary Pallets Cartons Loose 0 Uniform Pallets 2 Edit Mixed Pallets 5 …" at bounding box center [502, 335] width 744 height 231
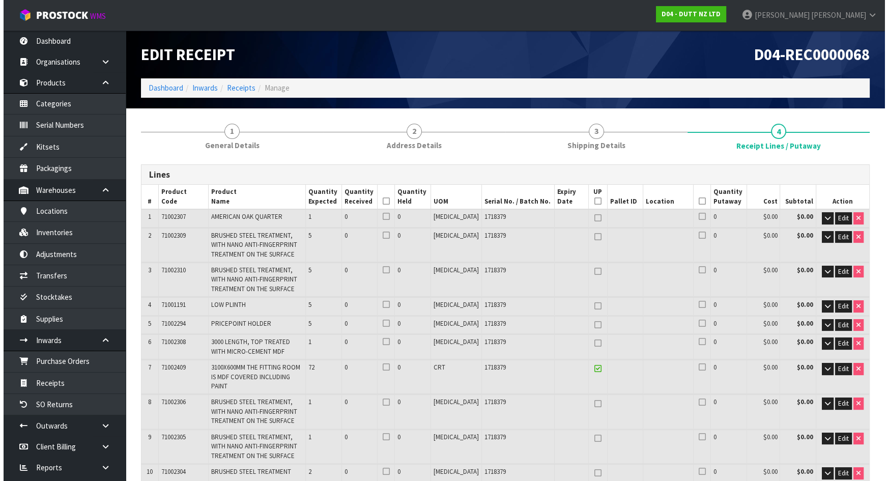
scroll to position [0, 0]
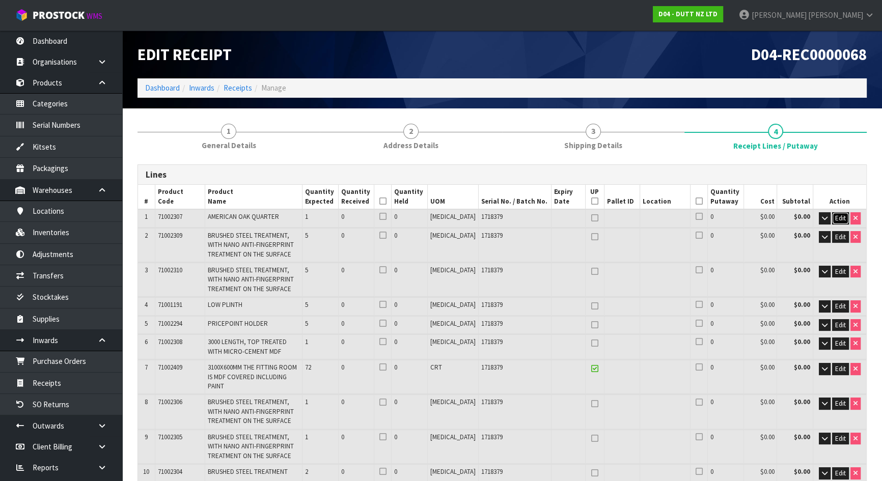
click at [838, 217] on span "Edit" at bounding box center [840, 218] width 11 height 9
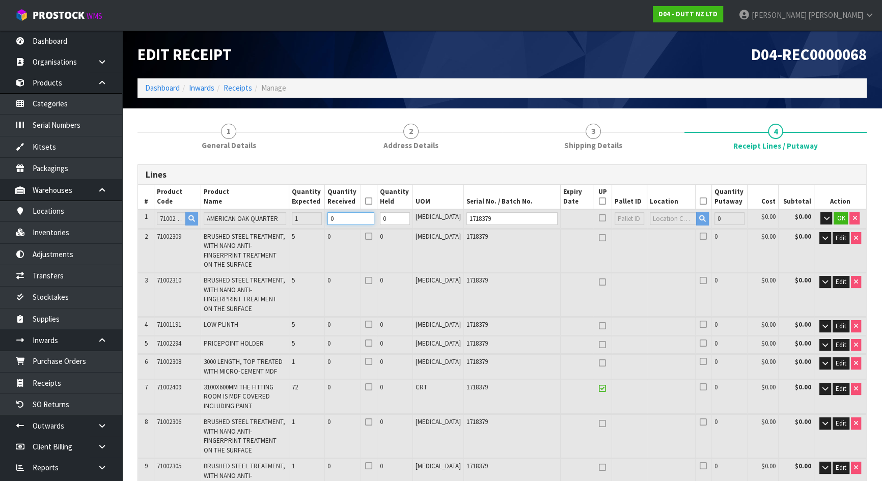
click at [337, 221] on tr "1 71002307 AMERICAN OAK QUARTER 1 0 0 [MEDICAL_DATA] 1718379 0 $0.00 $0.00 OK" at bounding box center [502, 218] width 728 height 19
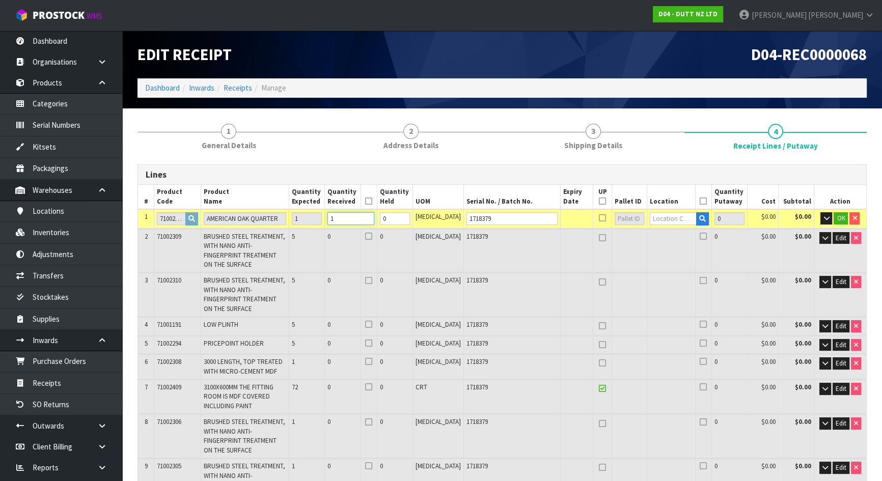
type input "1"
type input "3"
type input "0.28475"
type input "36"
type input "1"
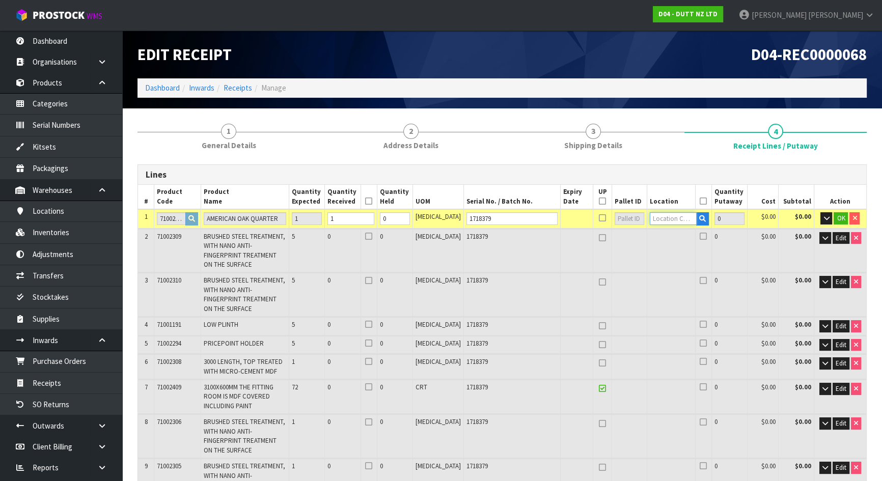
click at [685, 217] on input "text" at bounding box center [673, 218] width 47 height 13
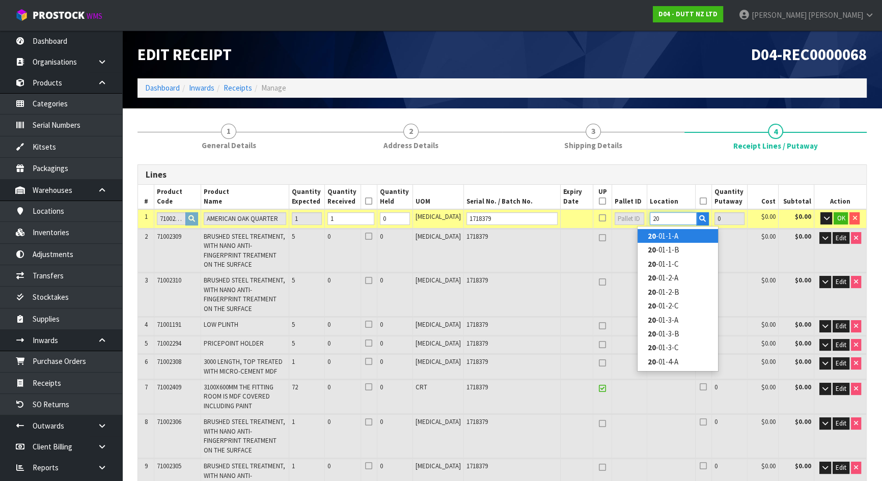
type input "2"
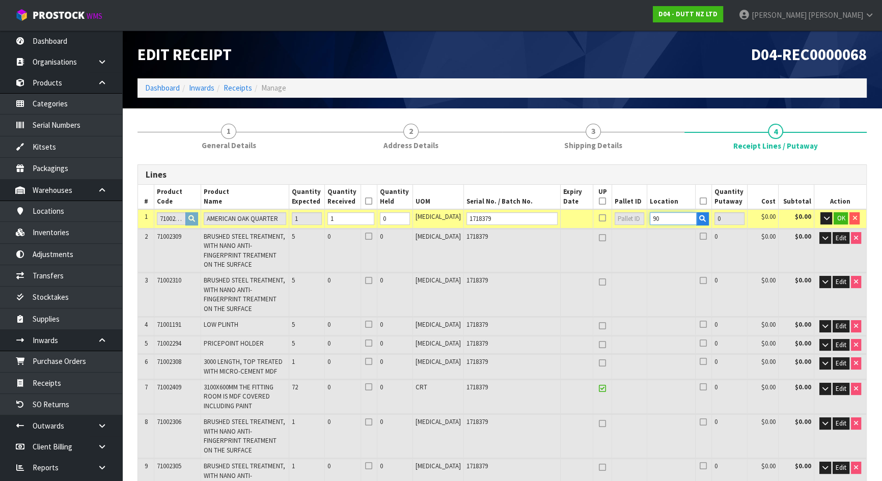
type input "9"
type input "-"
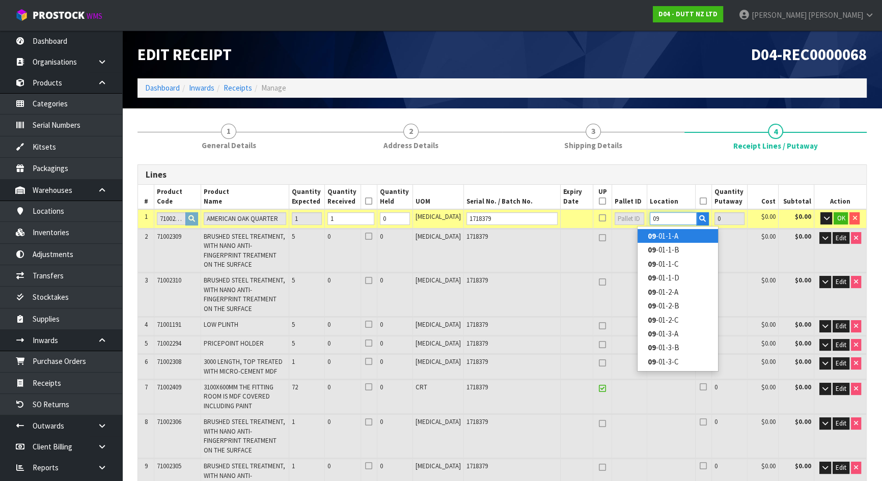
type input "09-"
type input "1"
type input "09-01-1-A"
type input "1"
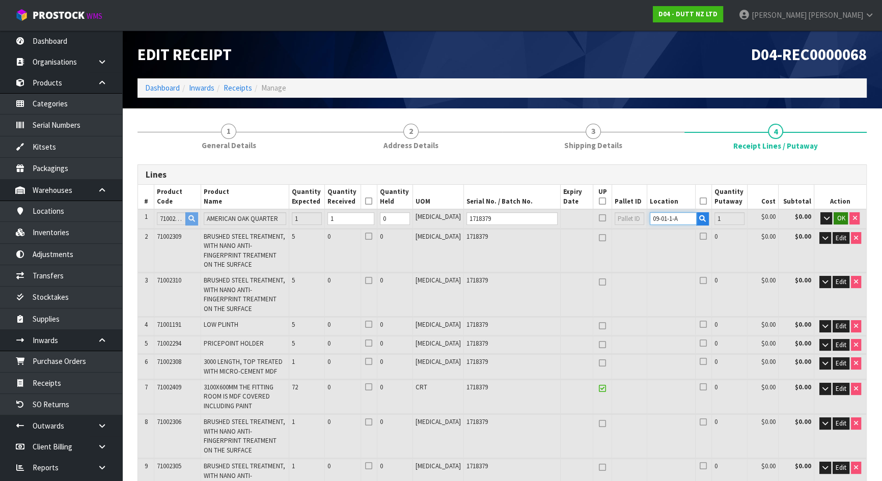
type input "09-01-1-A"
click at [844, 219] on button "OK" at bounding box center [840, 218] width 14 height 12
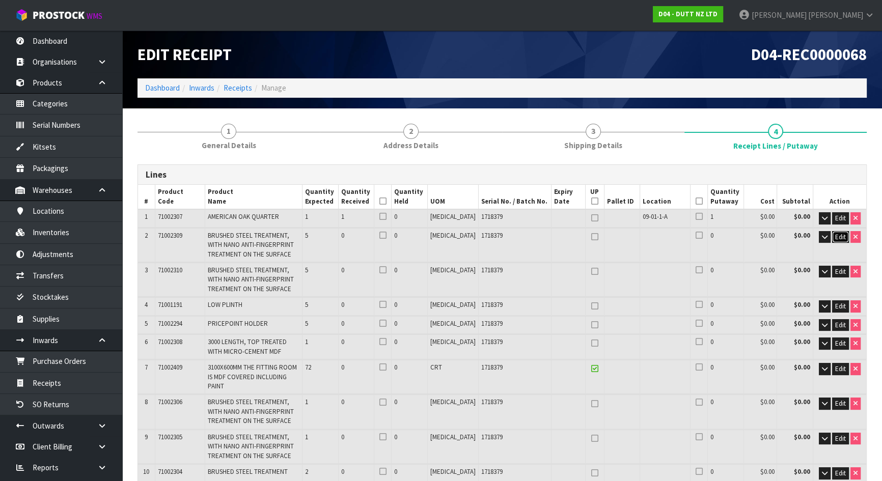
click at [845, 236] on button "Edit" at bounding box center [840, 237] width 17 height 12
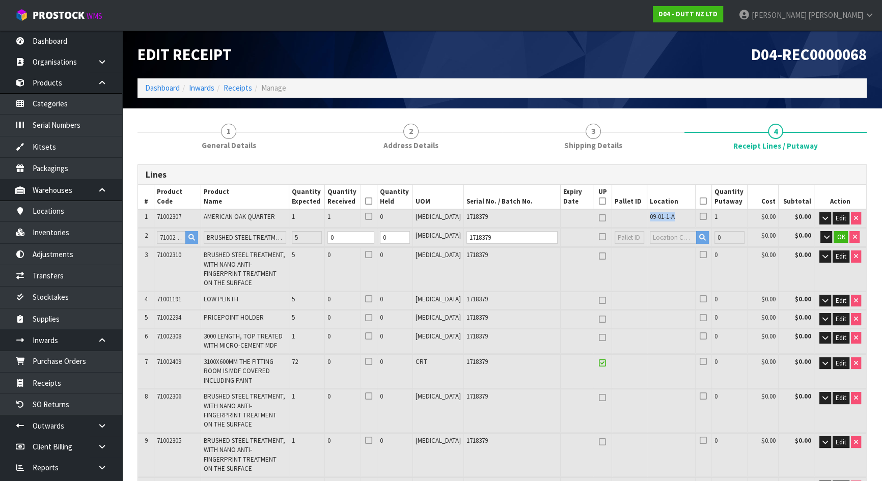
drag, startPoint x: 666, startPoint y: 220, endPoint x: 634, endPoint y: 214, distance: 32.6
click at [647, 214] on td "09-01-1-A" at bounding box center [671, 218] width 48 height 18
copy span "09-01-1-A"
click at [367, 235] on input "0" at bounding box center [350, 237] width 47 height 13
click at [837, 235] on span "OK" at bounding box center [840, 237] width 8 height 9
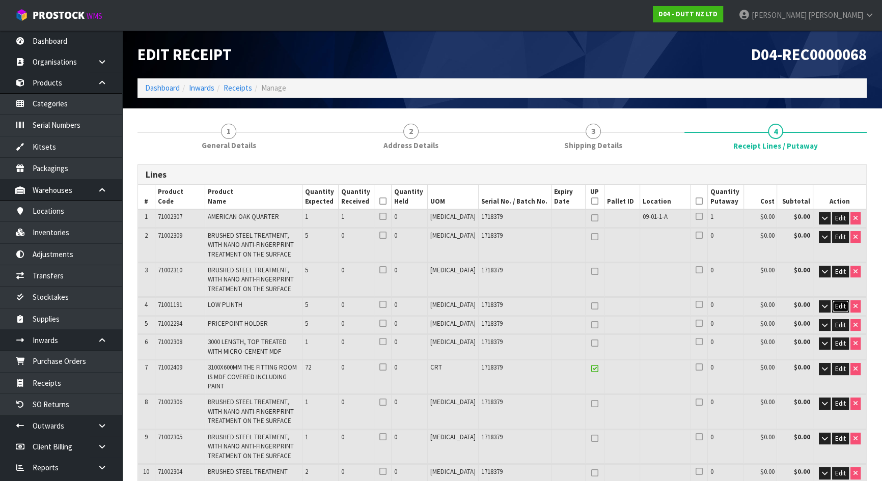
click at [838, 307] on span "Edit" at bounding box center [840, 306] width 11 height 9
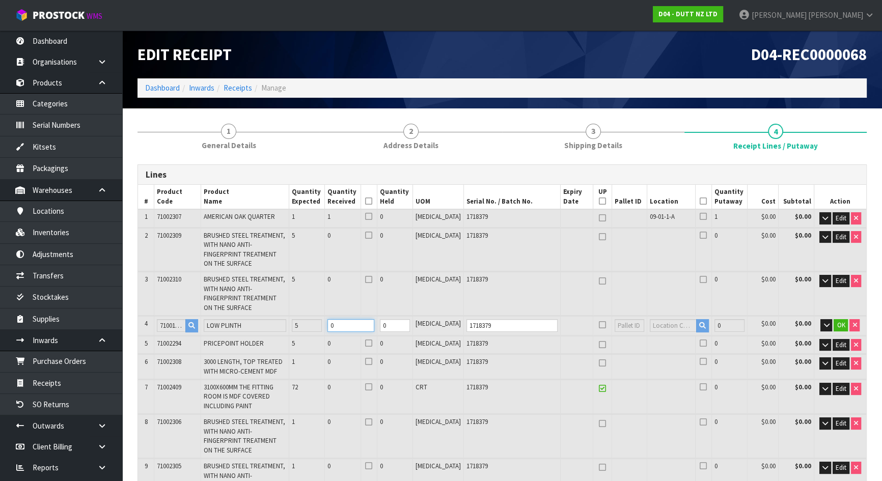
click at [300, 316] on tr "4 71001191 LOW PLINTH 5 0 0 [MEDICAL_DATA] 1718379 0 $0.00 $0.00 OK" at bounding box center [502, 325] width 728 height 19
type input "6"
type input "8"
type input "0.39115"
type input "61"
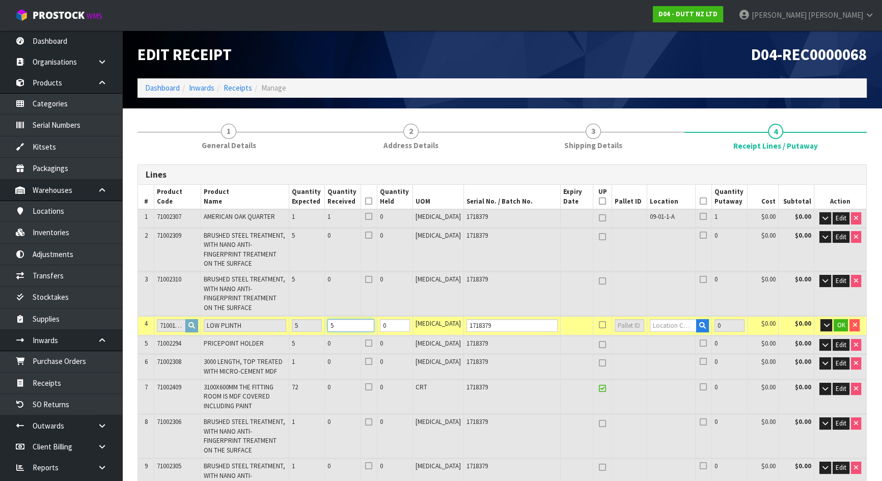
type input "5"
click at [660, 319] on input "text" at bounding box center [673, 325] width 47 height 13
paste input "09-01-1-A"
type input "09-01-1-A"
type input "6"
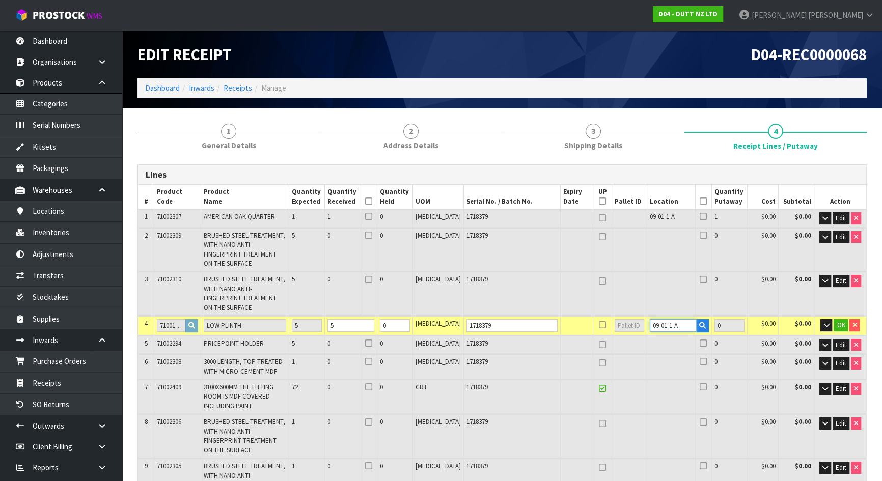
type input "5"
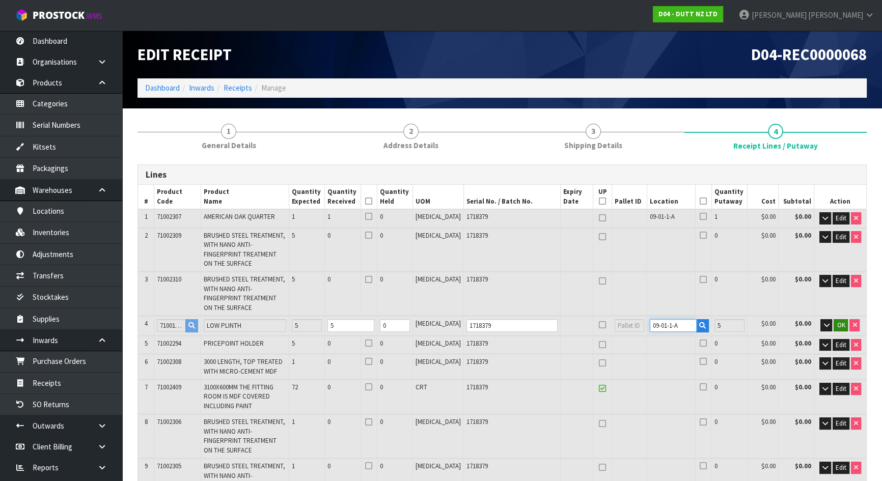
type input "09-01-1-A"
click at [838, 321] on span "OK" at bounding box center [840, 325] width 8 height 9
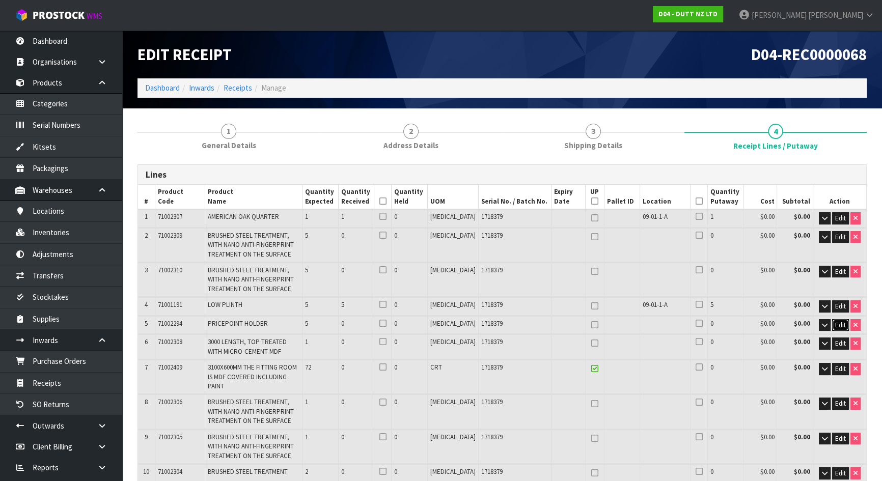
click at [840, 328] on button "Edit" at bounding box center [840, 325] width 17 height 12
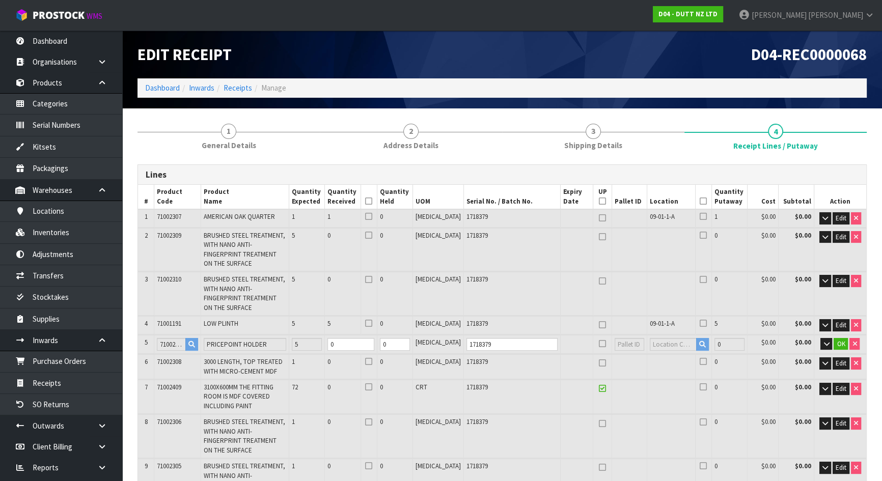
click at [323, 335] on tr "5 71002294 PRICEPOINT HOLDER 5 0 0 [MEDICAL_DATA] 1718379 0 $0.00 $0.00 OK" at bounding box center [502, 344] width 728 height 19
click at [324, 335] on tr "5 71002294 PRICEPOINT HOLDER 5 0 0 [MEDICAL_DATA] 1718379 0 $0.00 $0.00 OK" at bounding box center [502, 344] width 728 height 19
type input "7"
type input "9"
type input "0.398542"
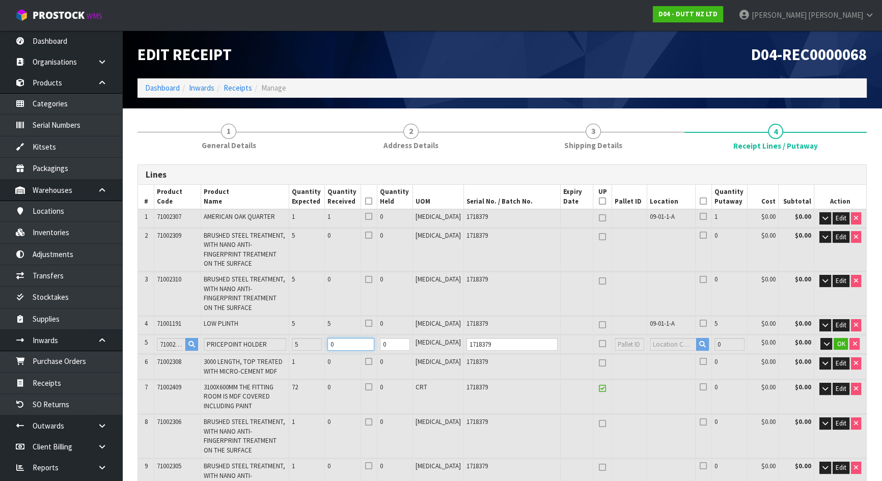
type input "62.3"
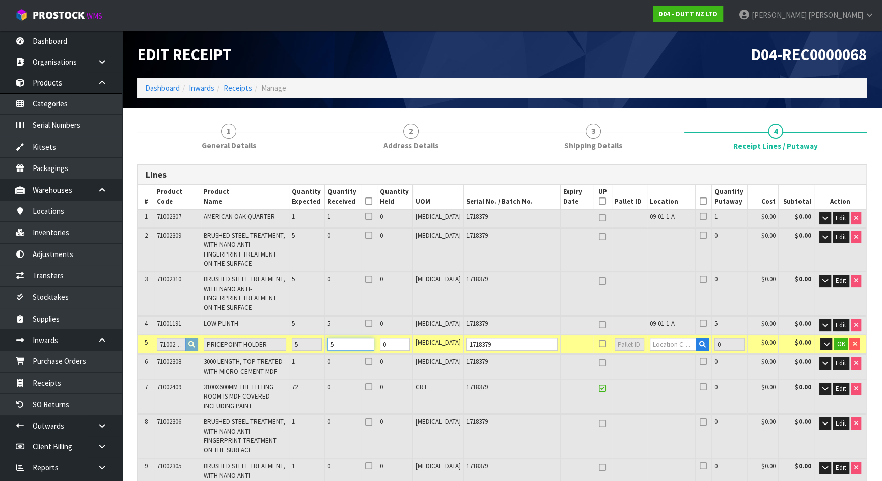
type input "5"
click at [653, 338] on input "text" at bounding box center [673, 344] width 47 height 13
paste input "09-01-1-A"
type input "09-01-1-A"
type input "11"
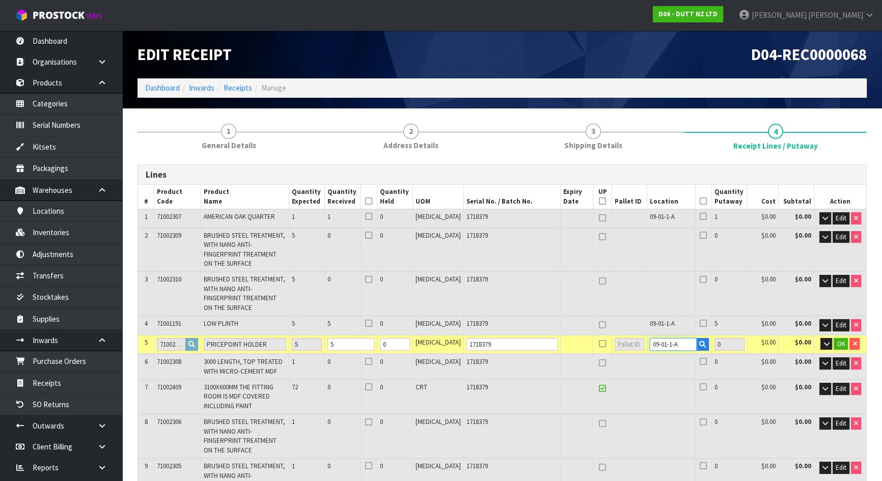
type input "5"
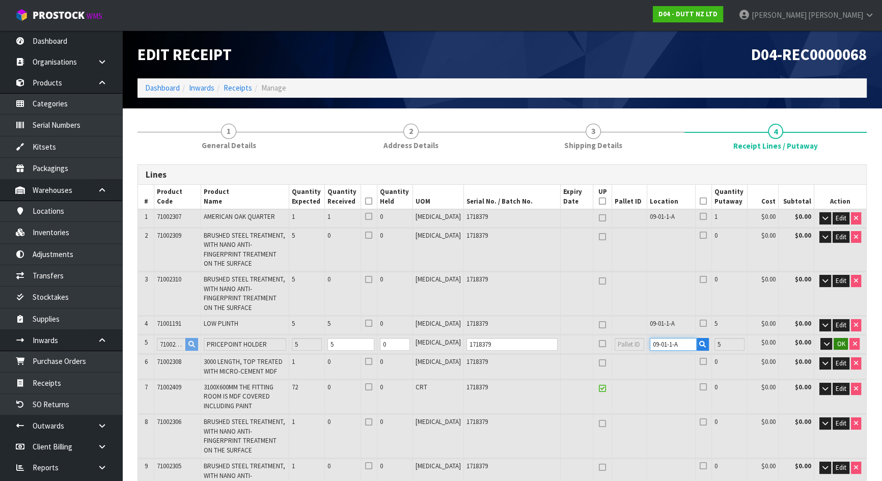
type input "09-01-1-A"
click at [838, 340] on span "OK" at bounding box center [840, 344] width 8 height 9
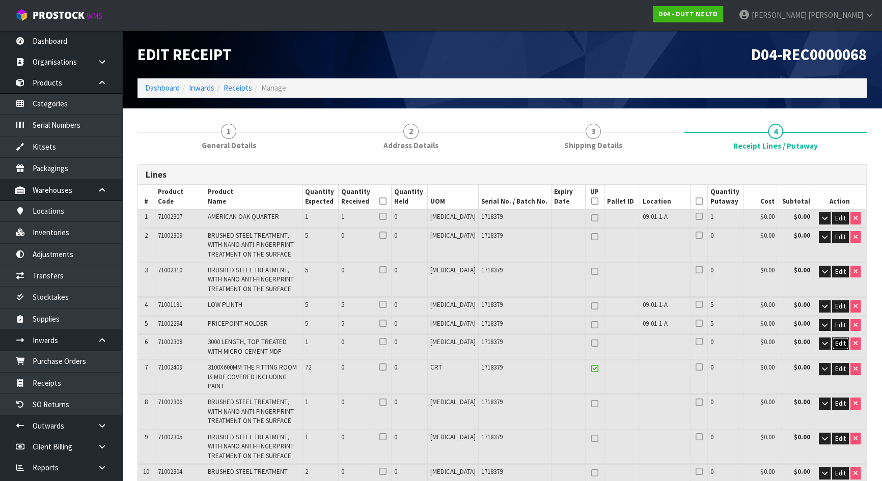
click at [839, 340] on span "Edit" at bounding box center [840, 343] width 11 height 9
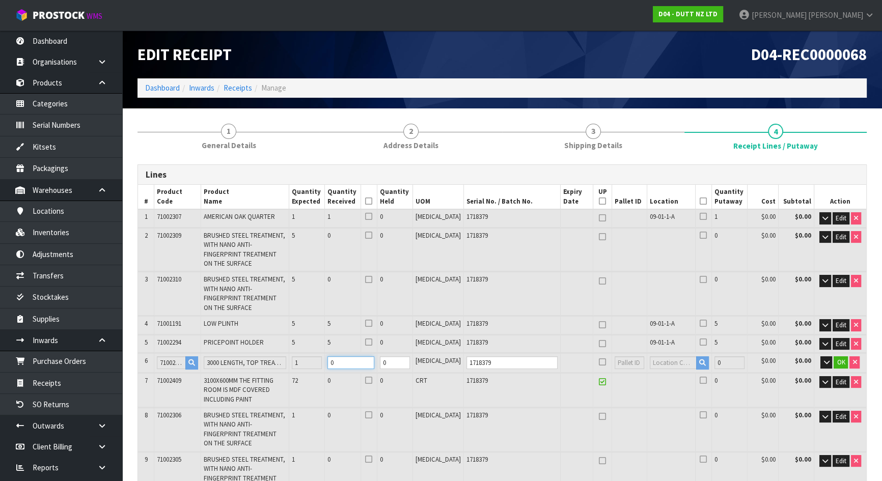
click at [244, 353] on tr "6 71002308 3000 LENGTH, TOP TREATED WITH MICRO-CEMENT MDF 1 0 0 [MEDICAL_DATA] …" at bounding box center [502, 362] width 728 height 19
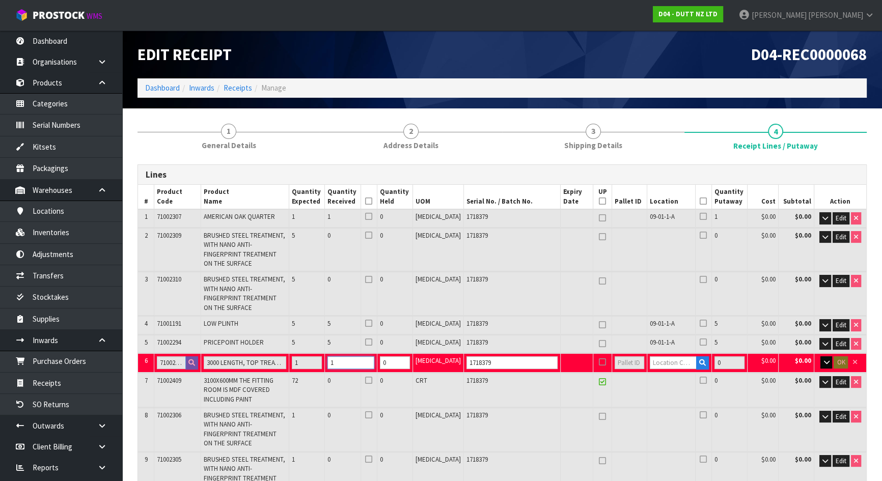
type input "1"
click at [825, 359] on icon "button" at bounding box center [826, 362] width 6 height 7
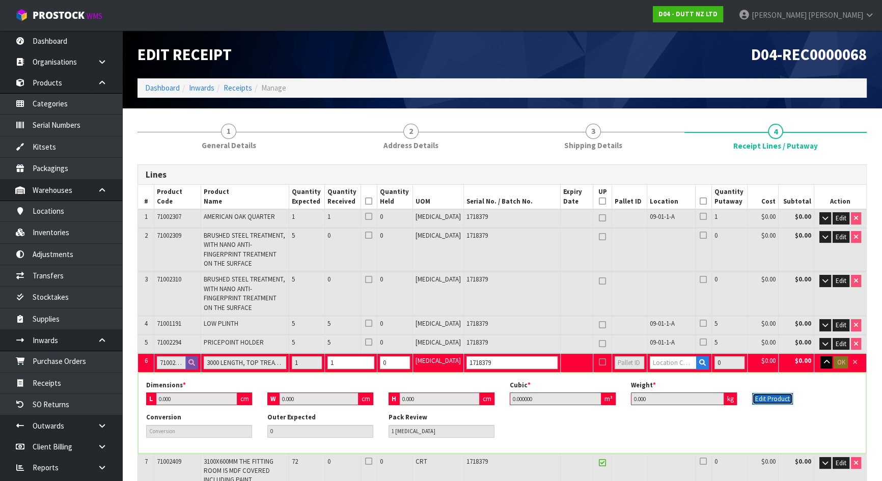
click at [765, 393] on button "Edit Product" at bounding box center [772, 399] width 41 height 12
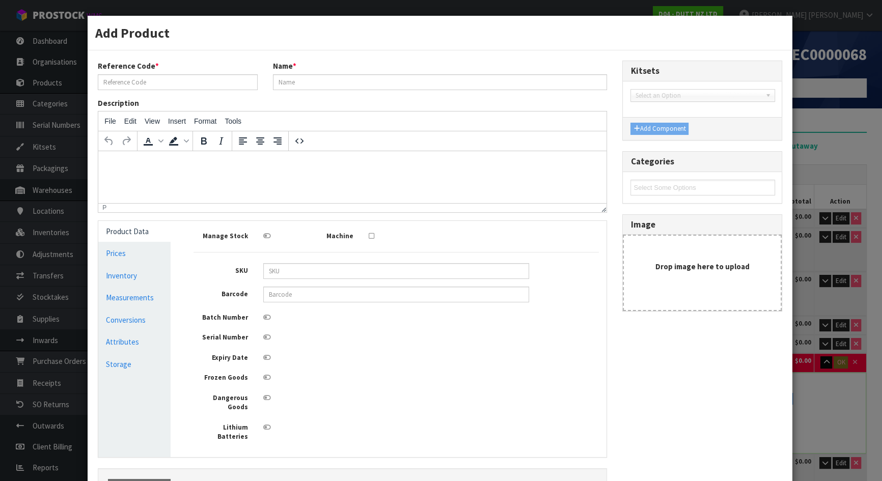
type input "71002308"
type input "3000 LENGTH, TOP TREATED WITH MICRO-CEMENT MDF"
type input "0"
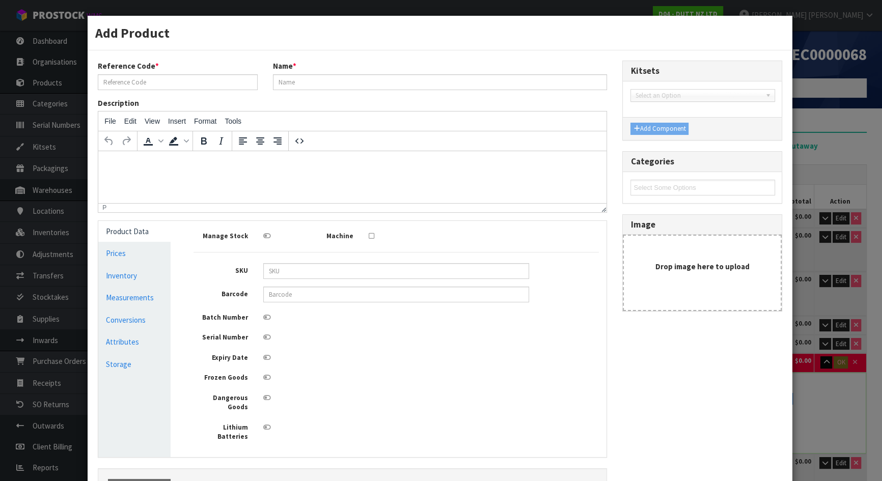
type input "0"
click at [143, 297] on link "Measurements" at bounding box center [135, 297] width 73 height 21
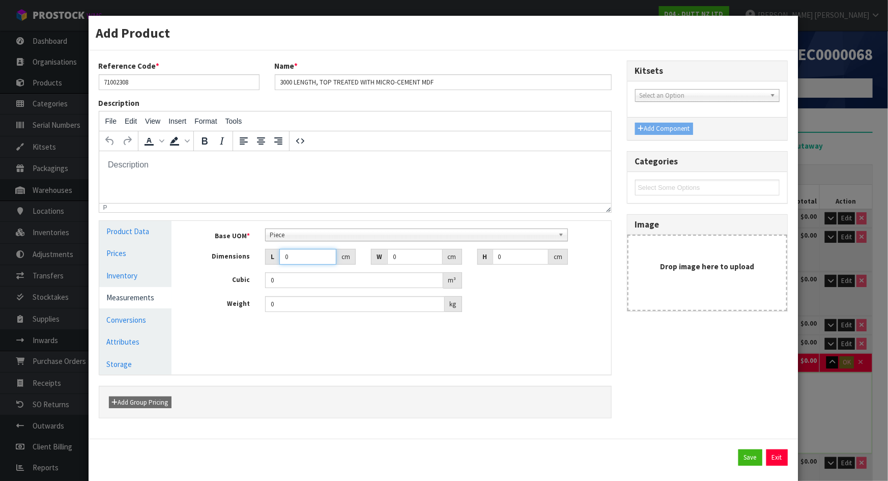
click at [300, 249] on input "0" at bounding box center [307, 257] width 57 height 16
type input "02"
type input "0.000001"
type input "0"
type input "279"
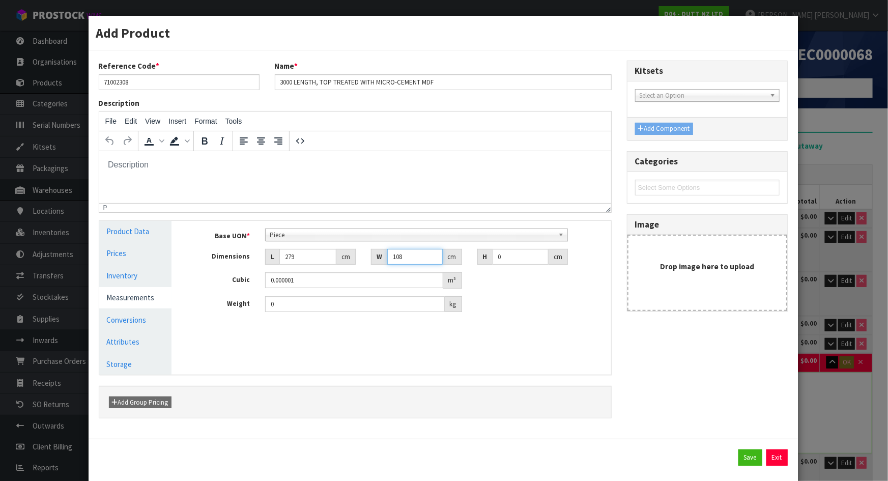
type input "108"
type input "8"
type input "0.241056"
type input "87"
type input "2.621484"
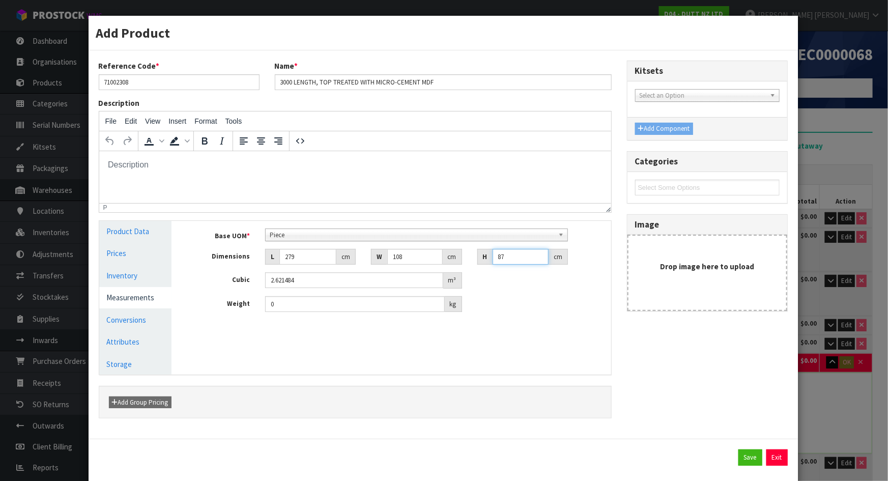
type input "87"
type input "706"
click at [582, 355] on div "Manage Stock Machine SKU Barcode Batch Number Serial Number Expiry Date Frozen …" at bounding box center [398, 298] width 439 height 154
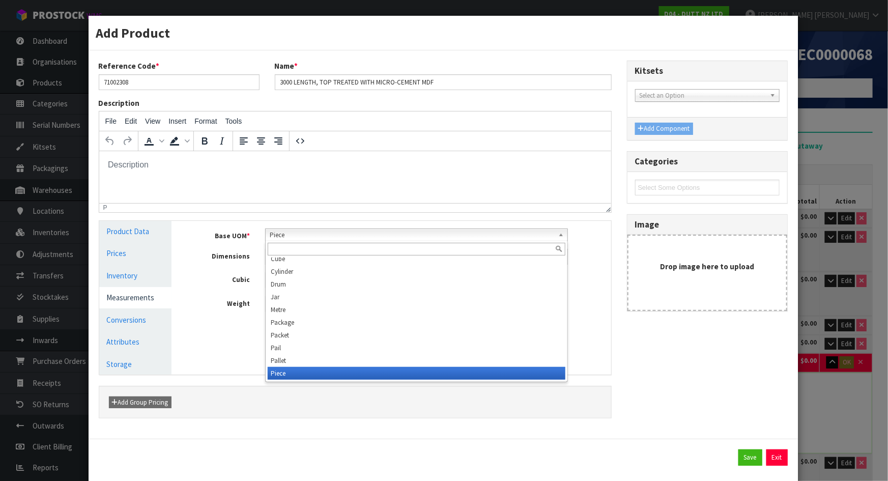
click at [514, 236] on span "Piece" at bounding box center [412, 235] width 285 height 12
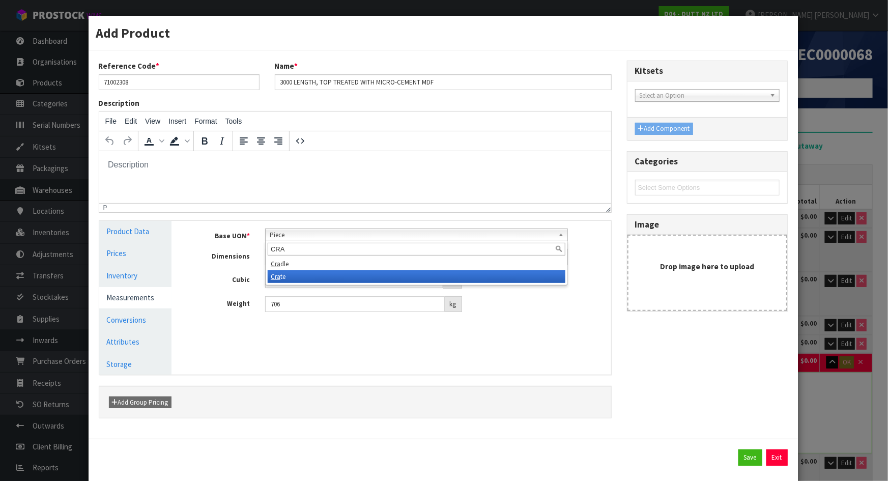
type input "CRA"
click at [314, 277] on li "Cra te" at bounding box center [417, 276] width 298 height 13
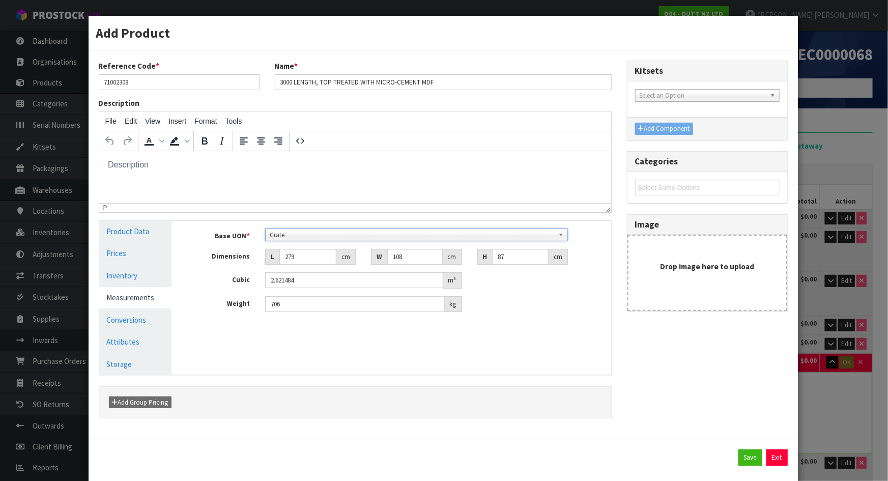
click at [507, 297] on div "Weight 706 kg" at bounding box center [399, 304] width 424 height 16
click at [774, 455] on button "Exit" at bounding box center [777, 457] width 21 height 16
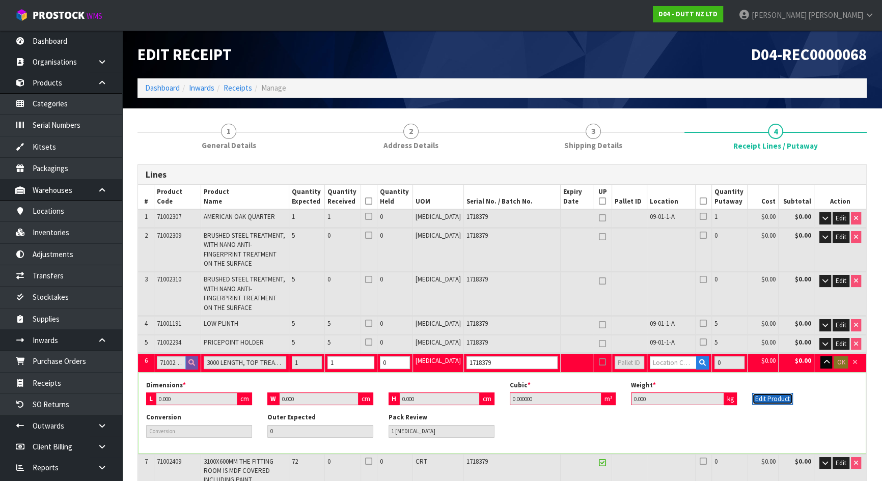
click at [779, 393] on button "Edit Product" at bounding box center [772, 399] width 41 height 12
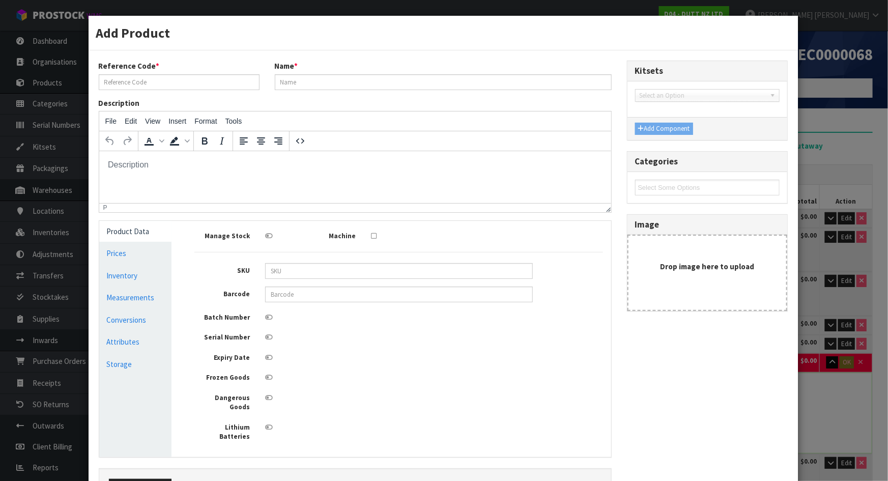
type input "71002308"
type input "3000 LENGTH, TOP TREATED WITH MICRO-CEMENT MDF"
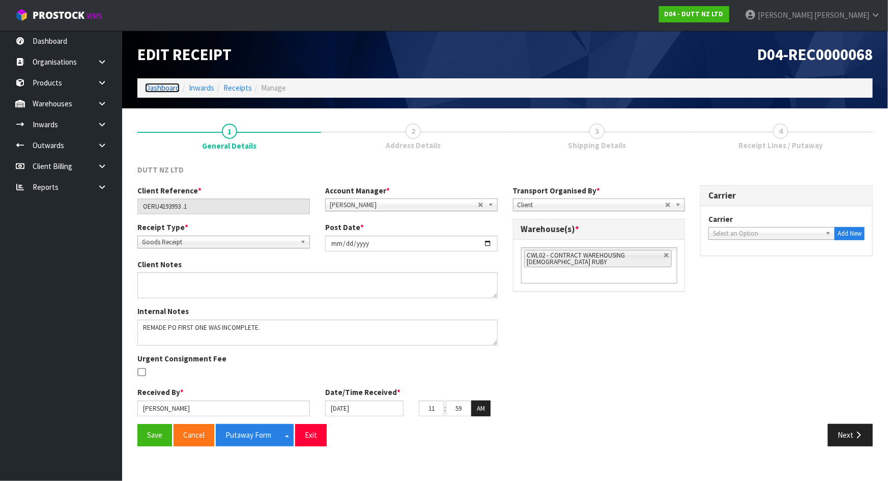
click at [168, 86] on link "Dashboard" at bounding box center [162, 88] width 35 height 10
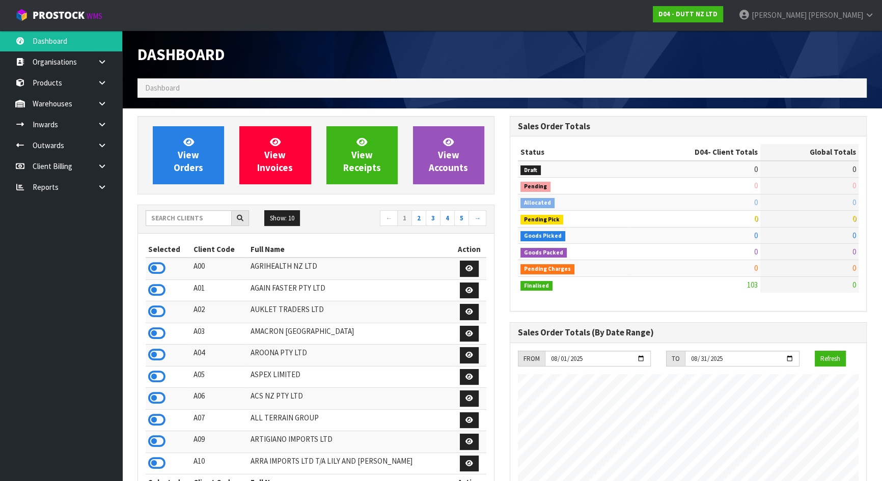
scroll to position [622, 372]
click at [178, 224] on input "text" at bounding box center [189, 218] width 86 height 16
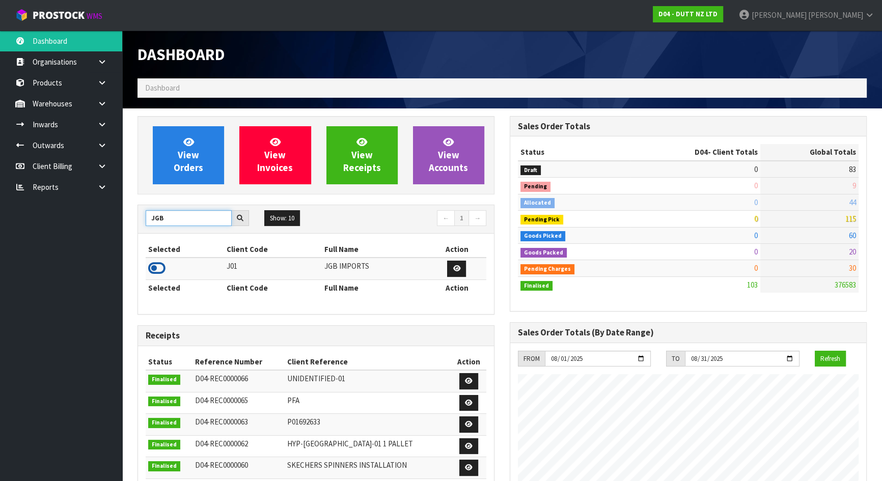
type input "JGB"
click at [156, 270] on icon at bounding box center [156, 268] width 17 height 15
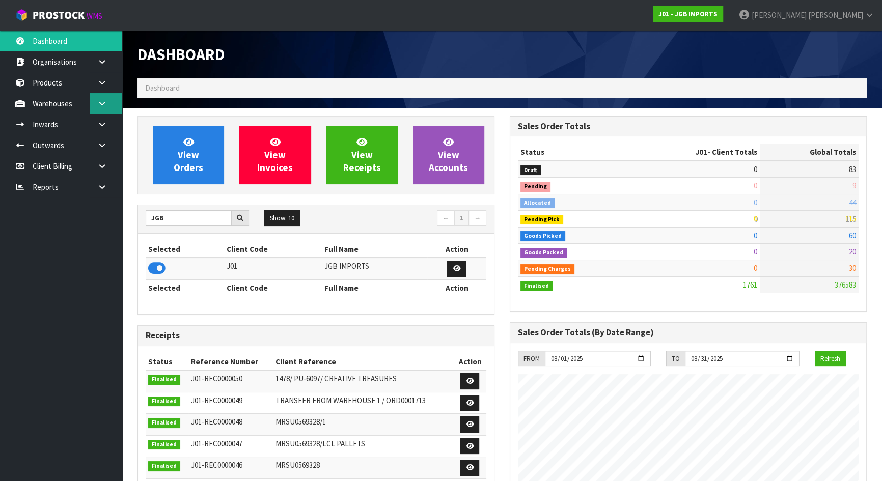
click at [112, 104] on link at bounding box center [106, 103] width 33 height 21
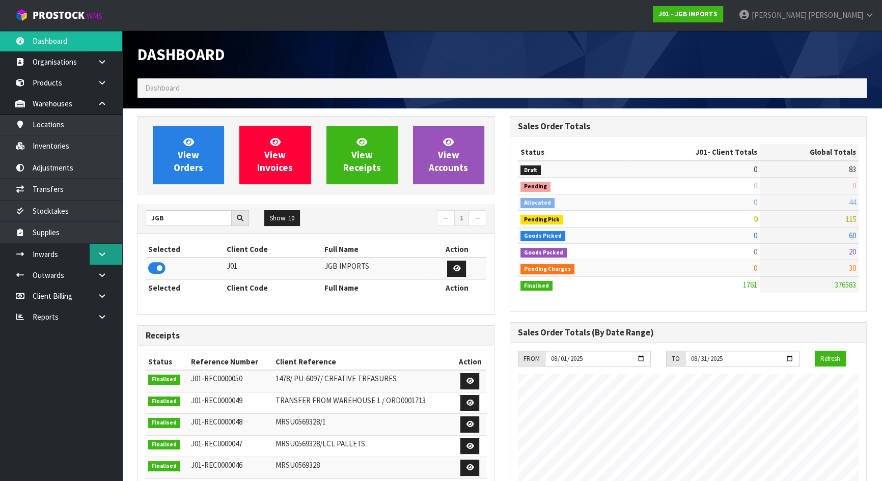
click at [111, 253] on link at bounding box center [106, 254] width 33 height 21
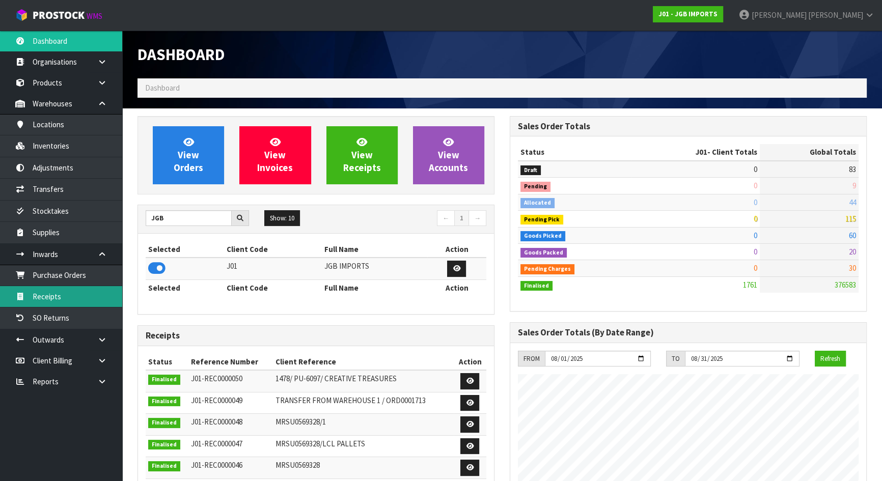
click at [97, 291] on link "Receipts" at bounding box center [61, 296] width 122 height 21
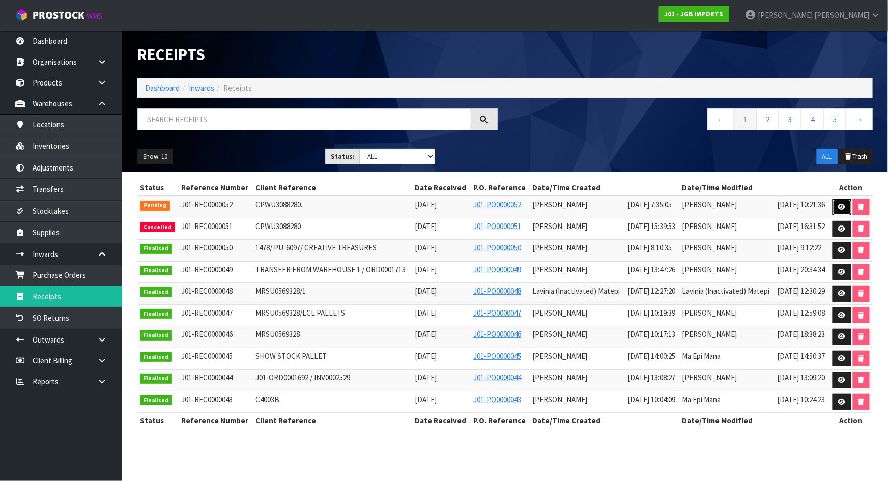
click at [839, 205] on icon at bounding box center [842, 207] width 8 height 7
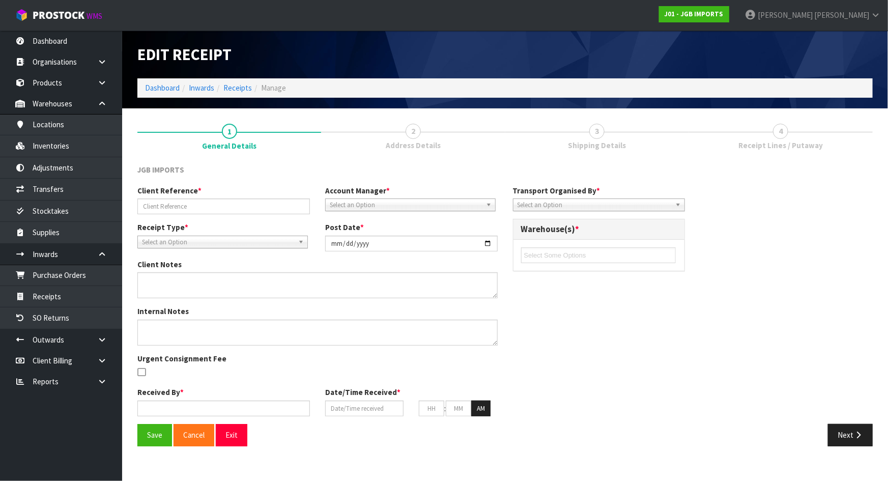
type input "CPWU3088280."
type input "2025-08-07"
type input "[PERSON_NAME]"
type input "07/08/2025"
type input "07"
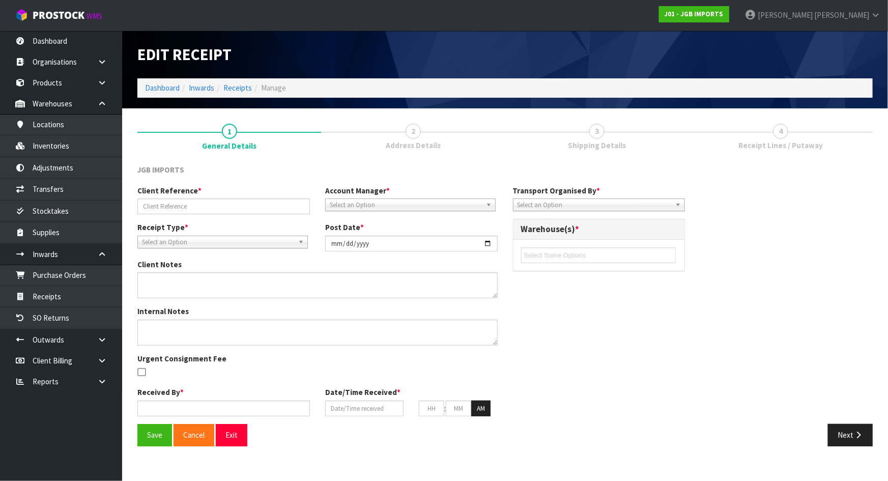
type input "35"
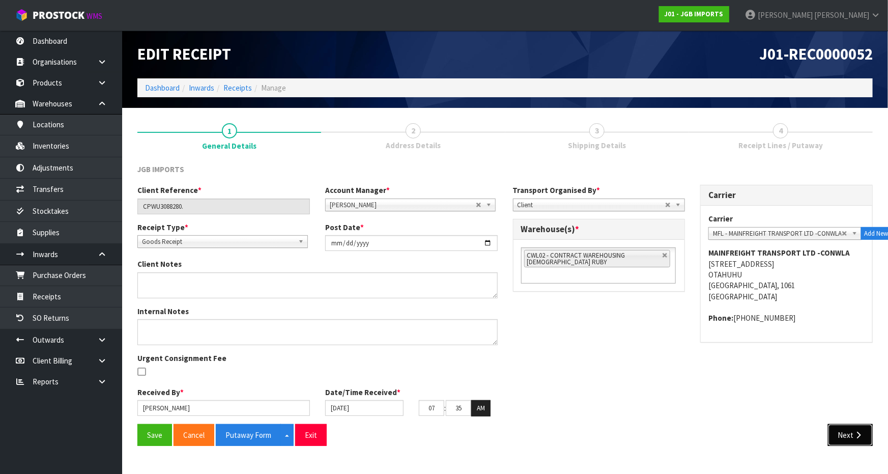
click at [844, 427] on button "Next" at bounding box center [850, 435] width 45 height 22
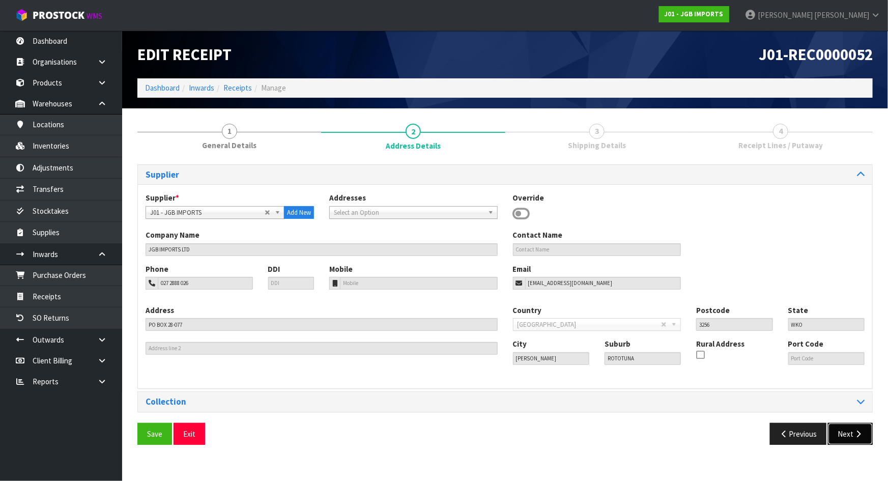
click at [848, 429] on button "Next" at bounding box center [850, 434] width 45 height 22
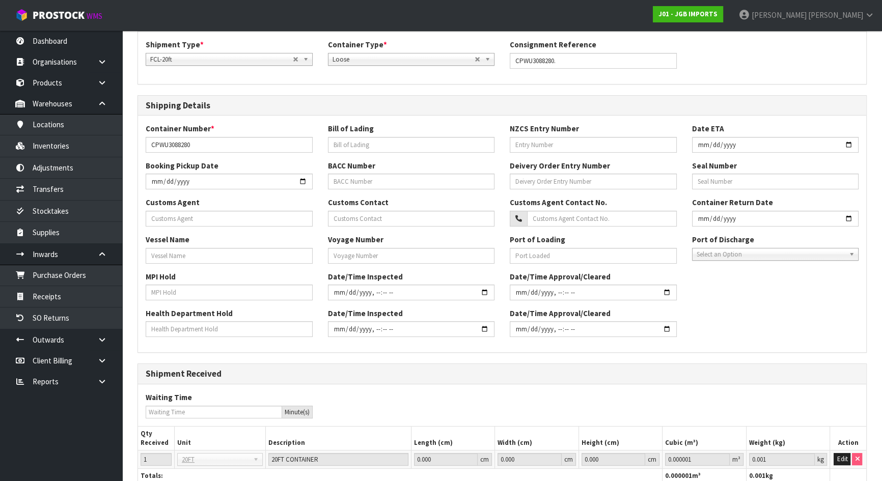
scroll to position [226, 0]
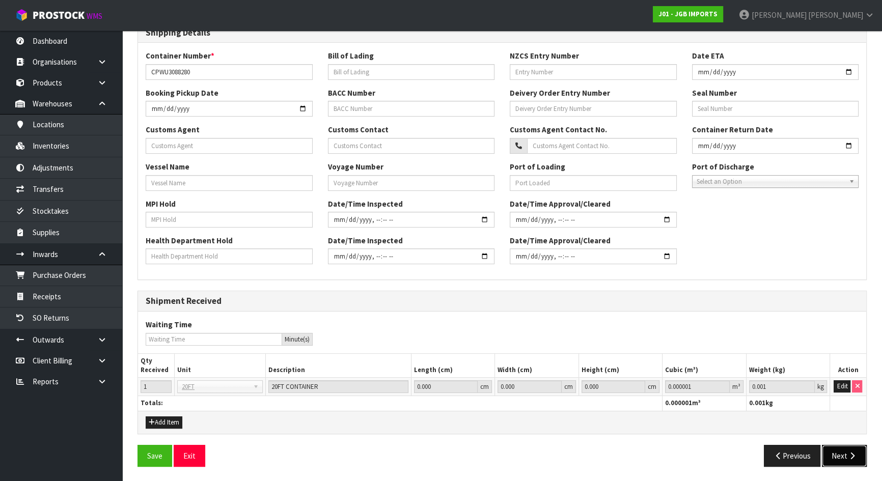
click at [852, 462] on button "Next" at bounding box center [844, 456] width 45 height 22
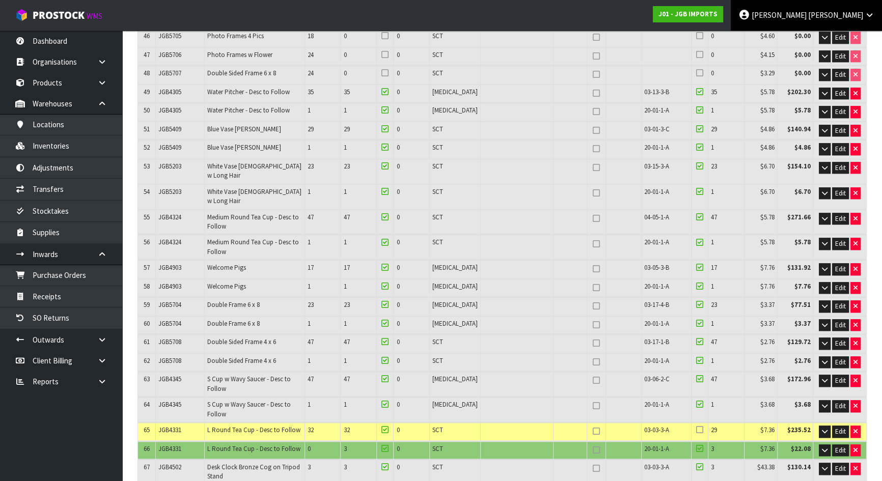
scroll to position [3018, 0]
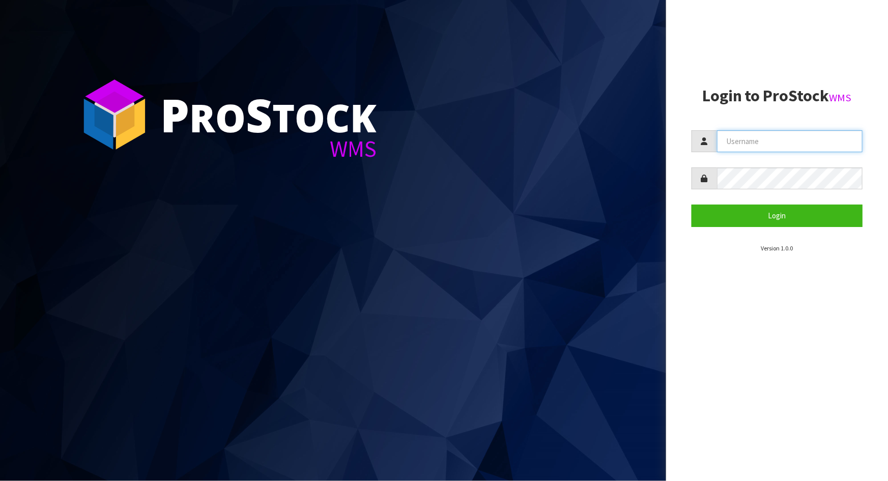
click at [745, 136] on input "text" at bounding box center [790, 141] width 146 height 22
click at [692, 205] on button "Login" at bounding box center [777, 216] width 171 height 22
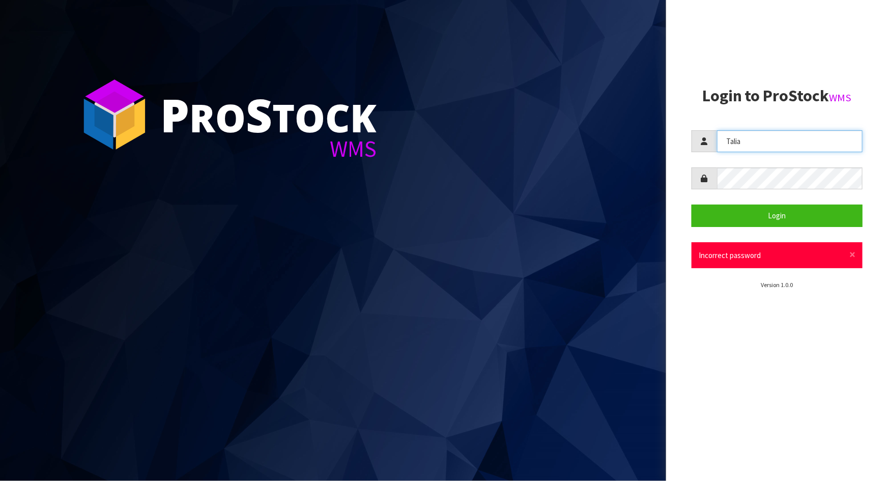
click at [798, 147] on input "Talia" at bounding box center [790, 141] width 146 height 22
type input "Talia"
click at [713, 194] on form "Talia Login × Close Incorrect password" at bounding box center [777, 199] width 171 height 138
click at [692, 205] on button "Login" at bounding box center [777, 216] width 171 height 22
